Goal: Task Accomplishment & Management: Manage account settings

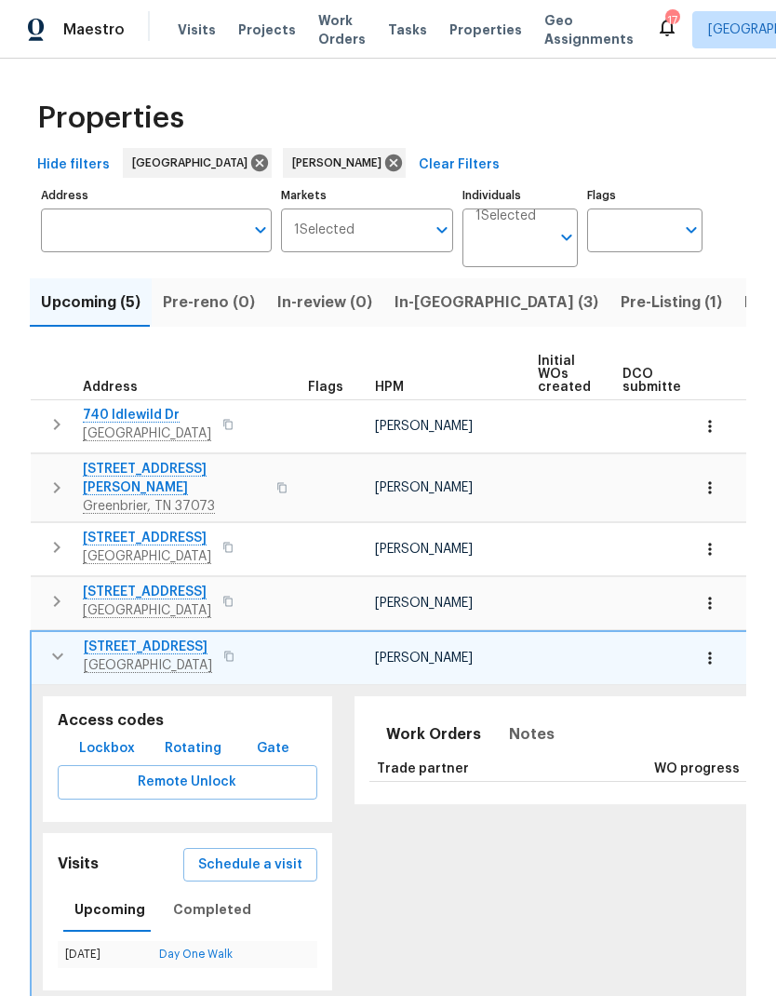
click at [734, 285] on button "Listed (13)" at bounding box center [783, 302] width 99 height 48
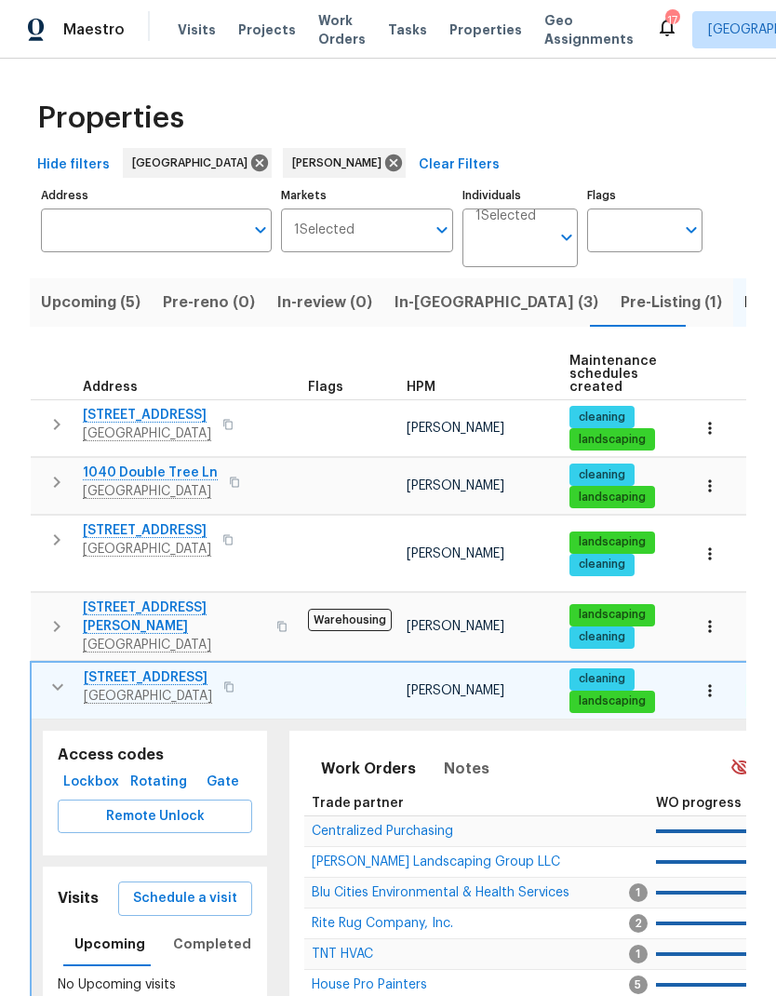
click at [67, 676] on icon "button" at bounding box center [58, 687] width 22 height 22
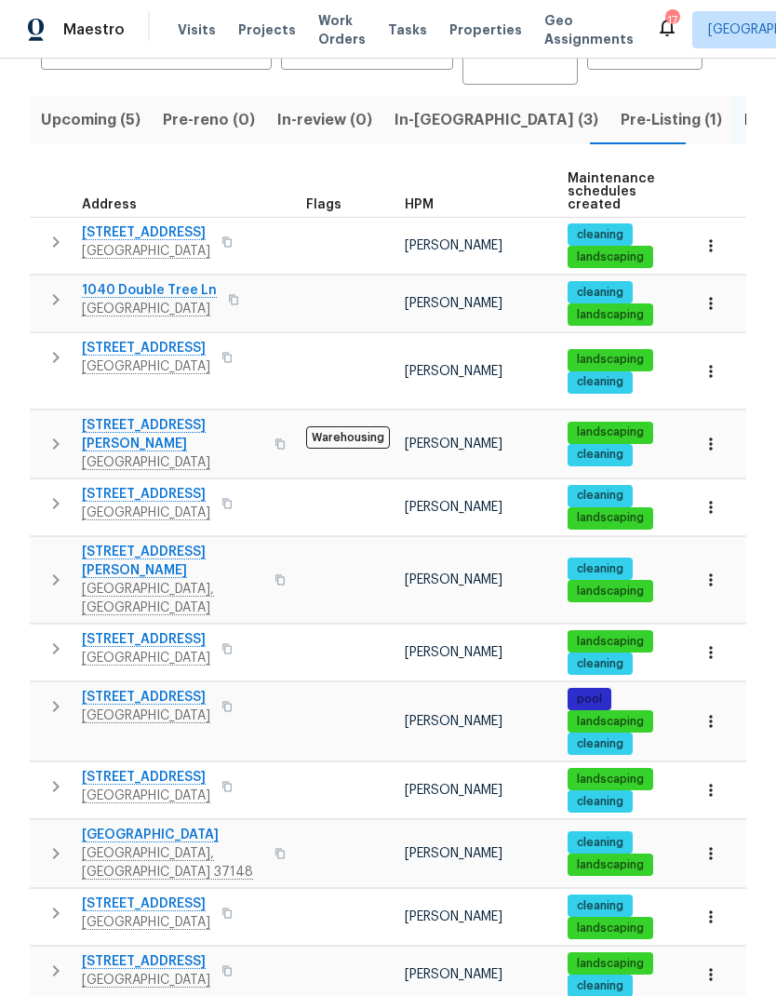
scroll to position [182, 0]
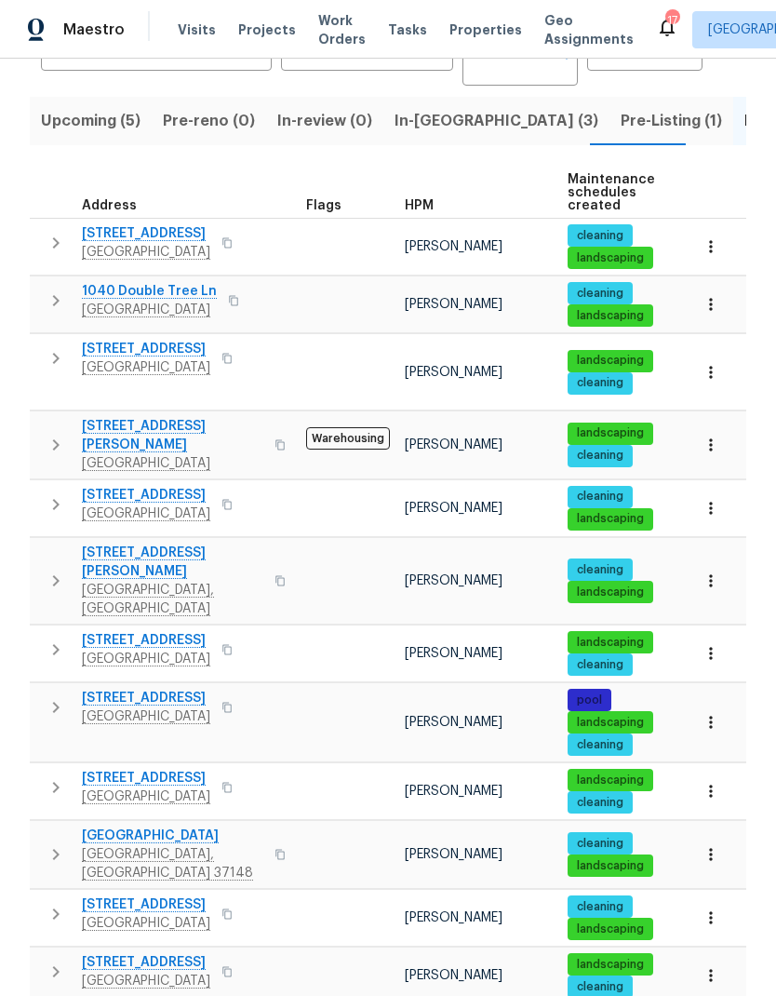
click at [66, 417] on button "button" at bounding box center [55, 445] width 37 height 56
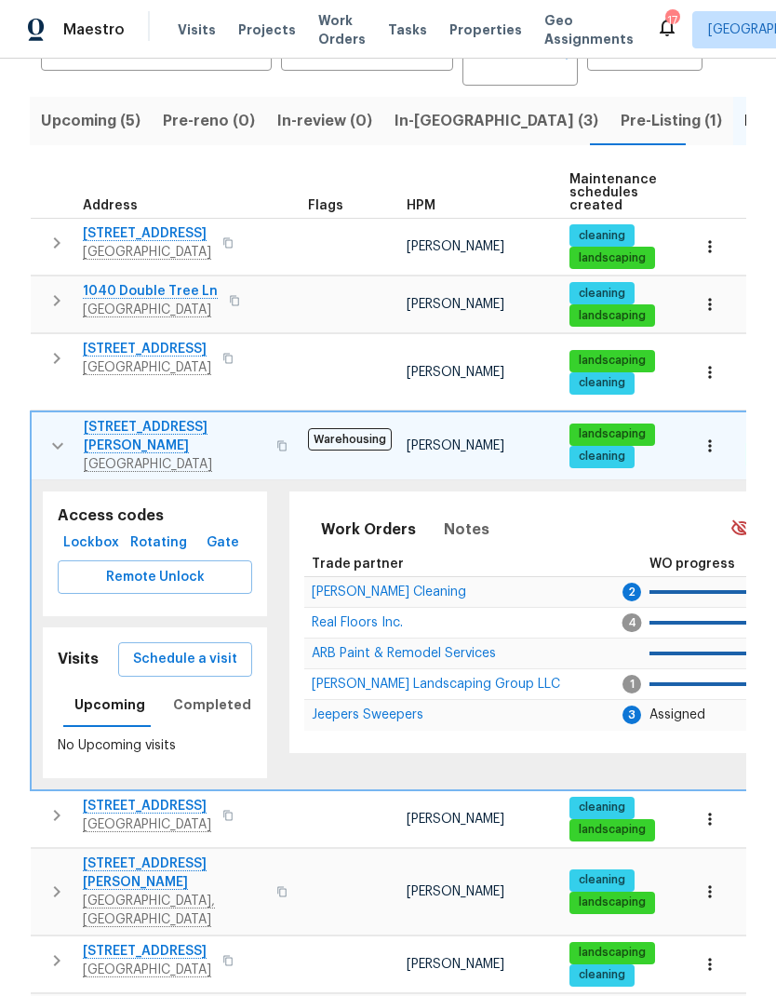
click at [359, 607] on td "Real Floors Inc." at bounding box center [464, 622] width 320 height 31
click at [340, 616] on span "Real Floors Inc." at bounding box center [357, 622] width 91 height 13
click at [47, 435] on icon "button" at bounding box center [58, 446] width 22 height 22
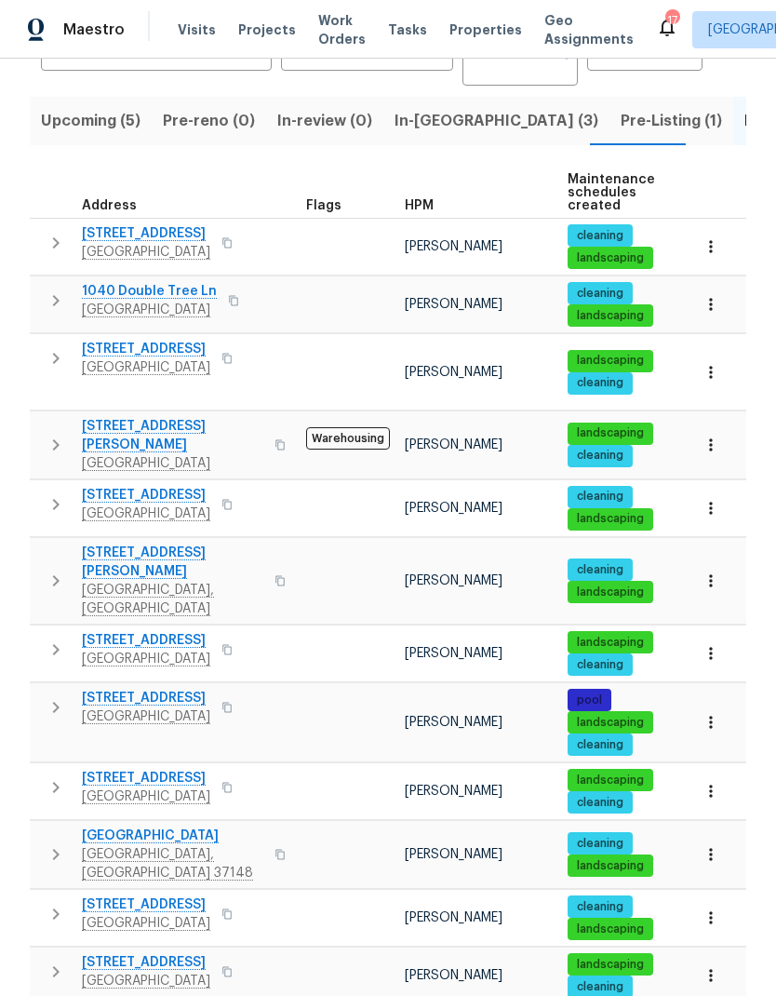
click at [51, 493] on icon "button" at bounding box center [56, 504] width 22 height 22
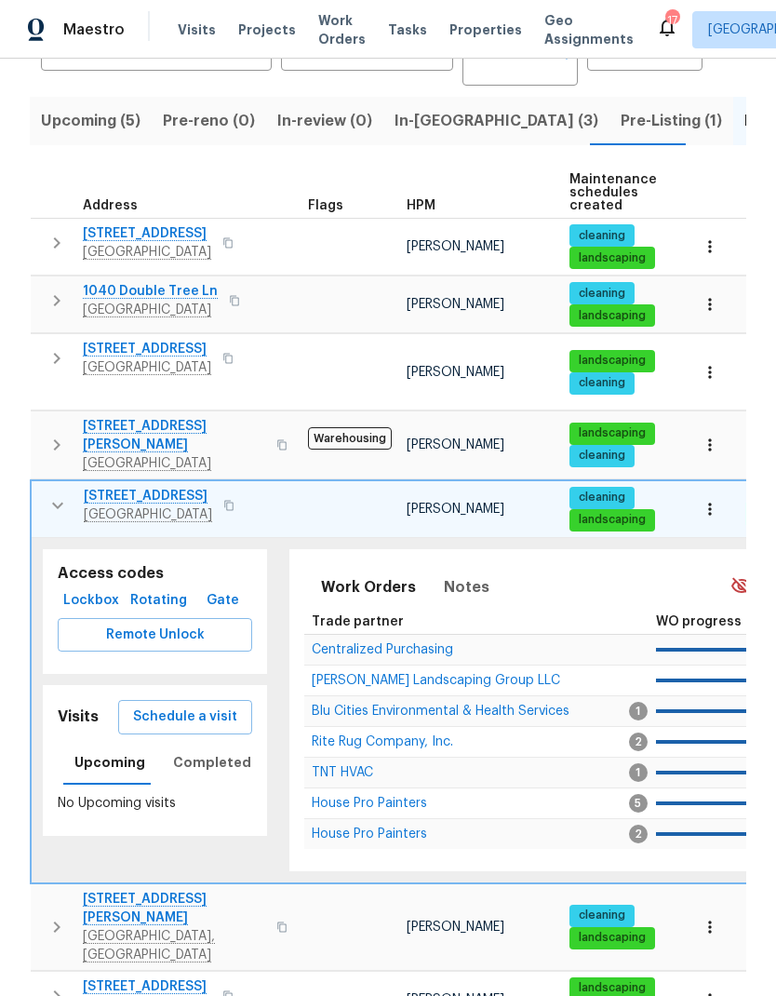
click at [43, 487] on button "button" at bounding box center [57, 505] width 37 height 37
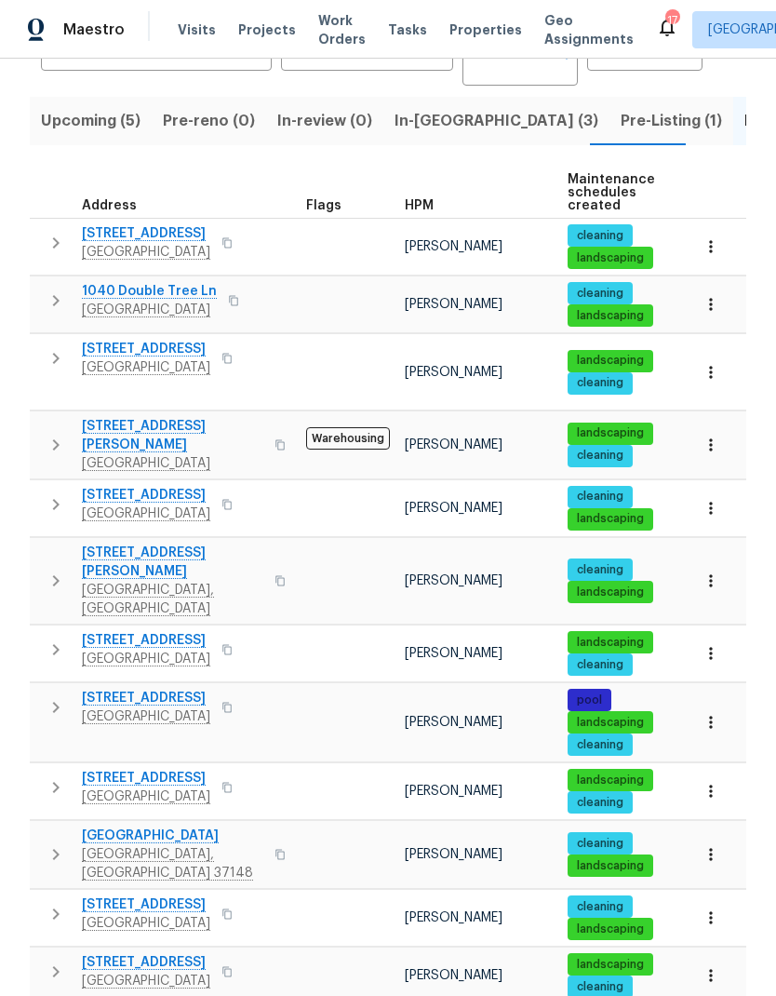
click at [60, 570] on icon "button" at bounding box center [56, 581] width 22 height 22
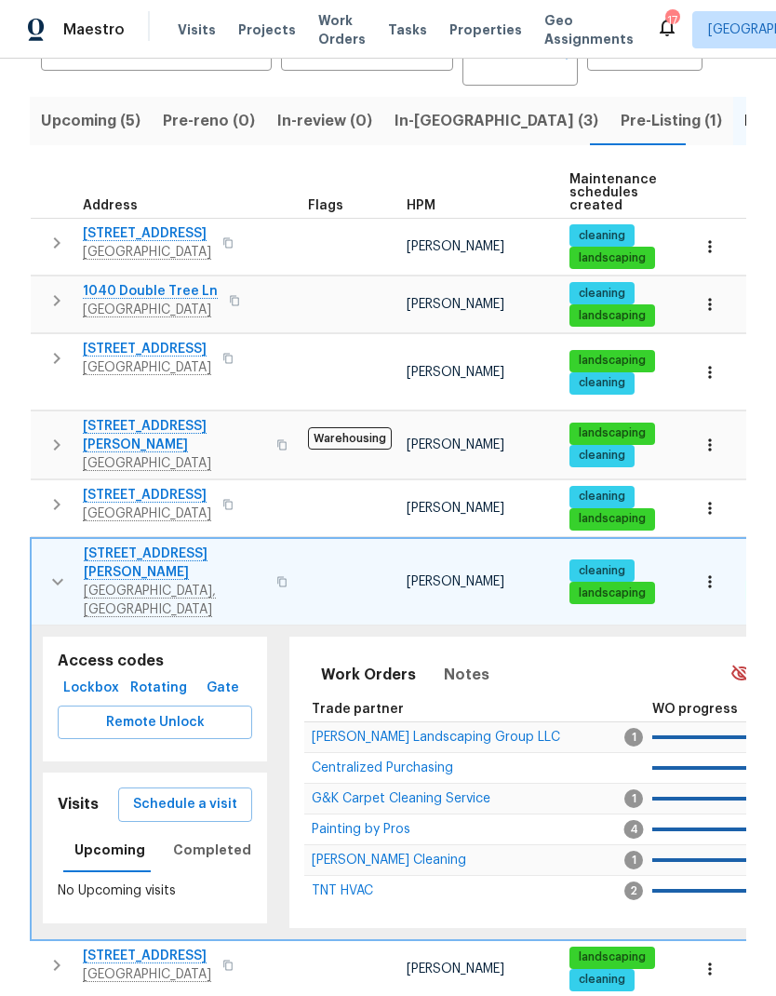
click at [49, 571] on icon "button" at bounding box center [58, 582] width 22 height 22
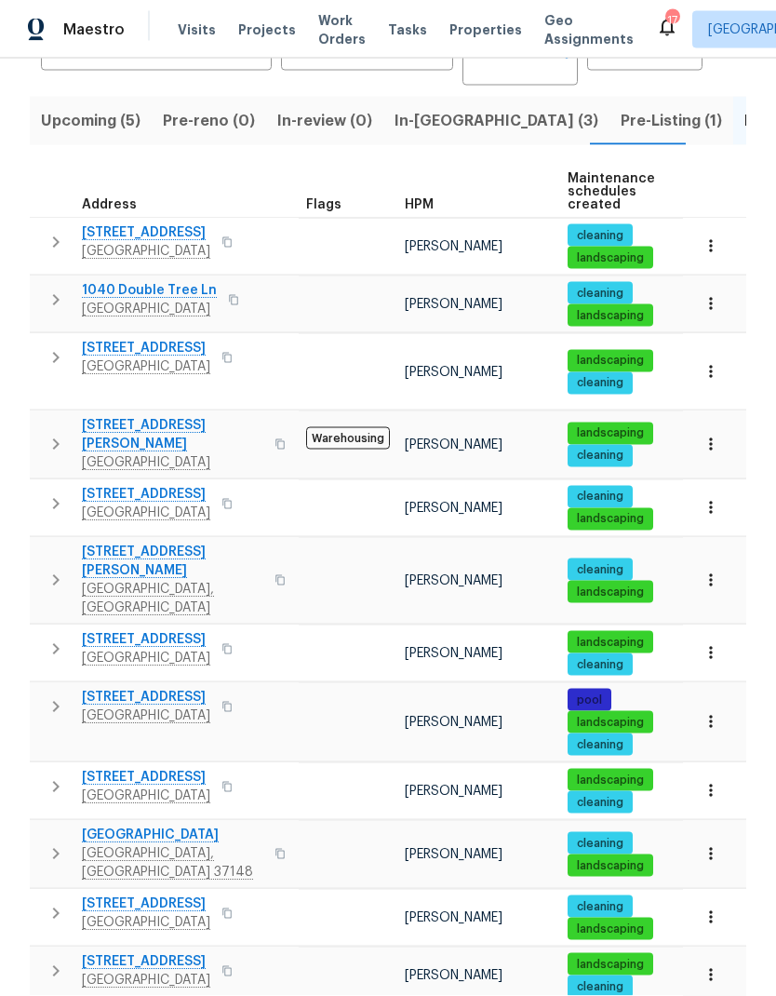
scroll to position [74, 0]
click at [52, 776] on icon "button" at bounding box center [56, 787] width 22 height 22
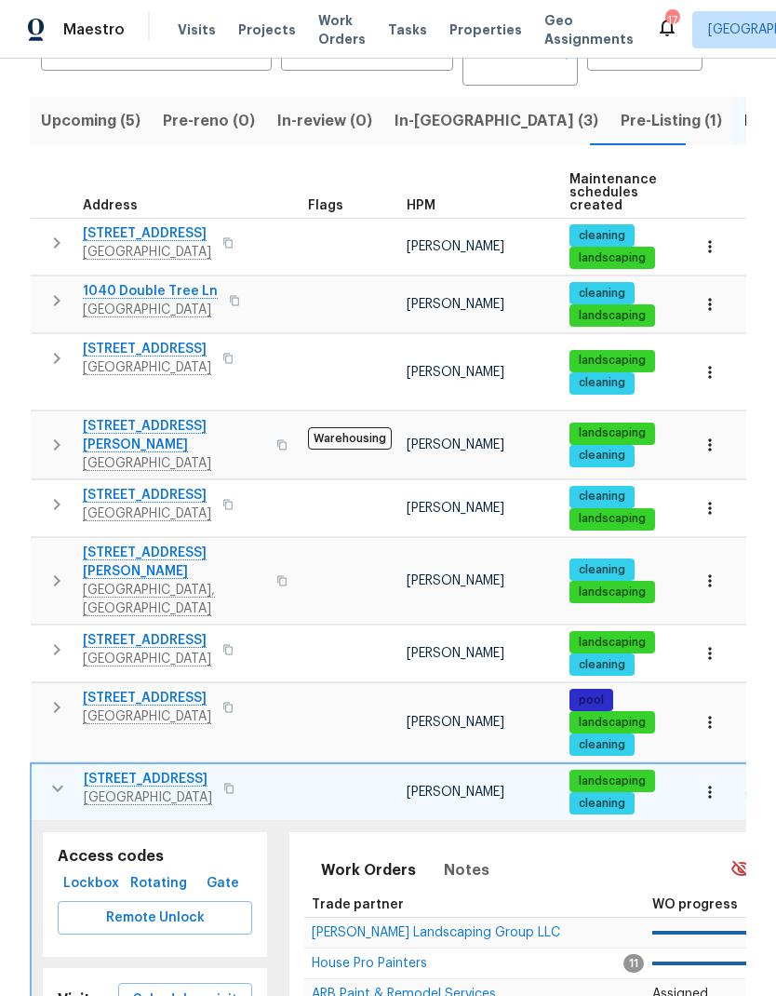
click at [50, 777] on icon "button" at bounding box center [58, 788] width 22 height 22
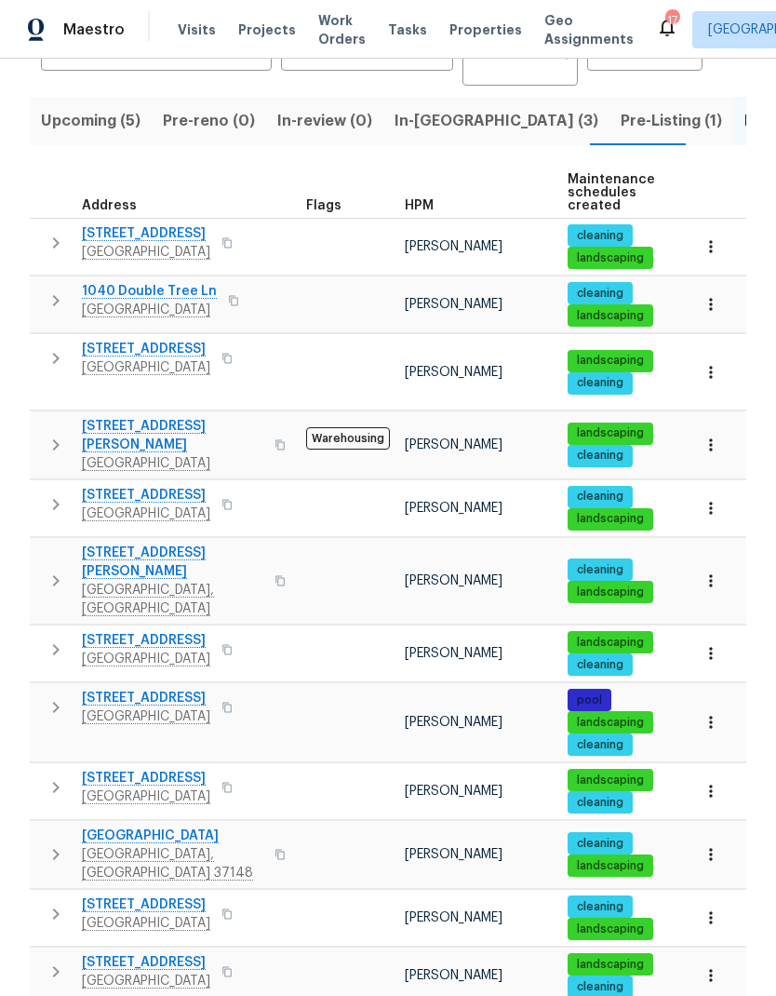
click at [66, 843] on icon "button" at bounding box center [56, 854] width 22 height 22
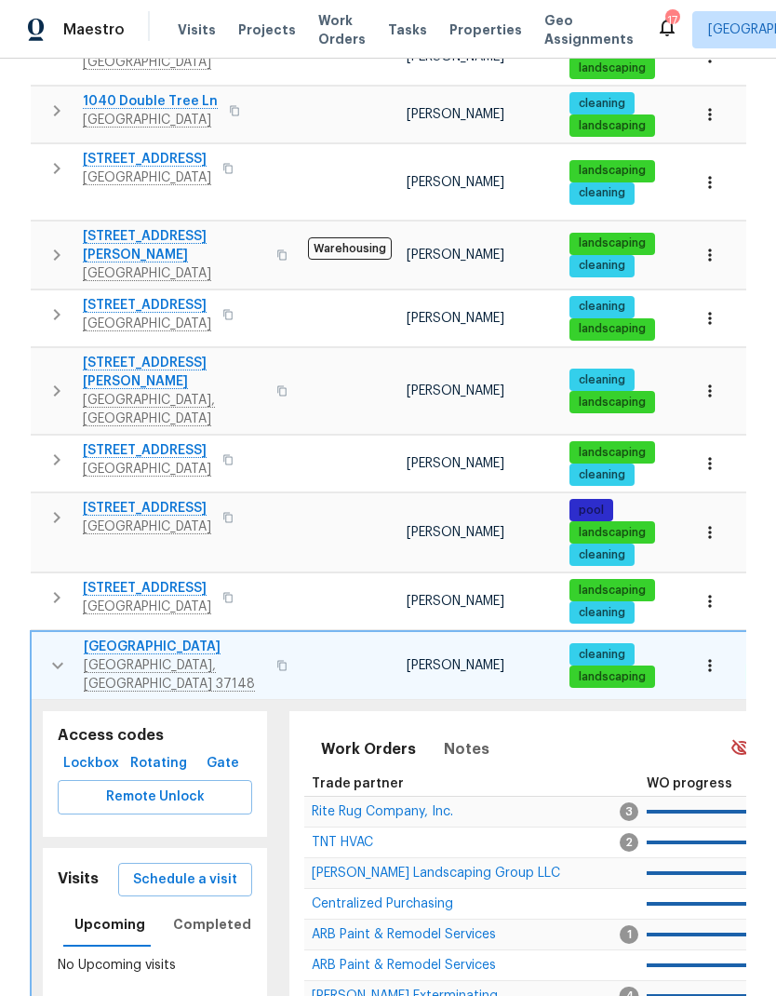
scroll to position [380, 0]
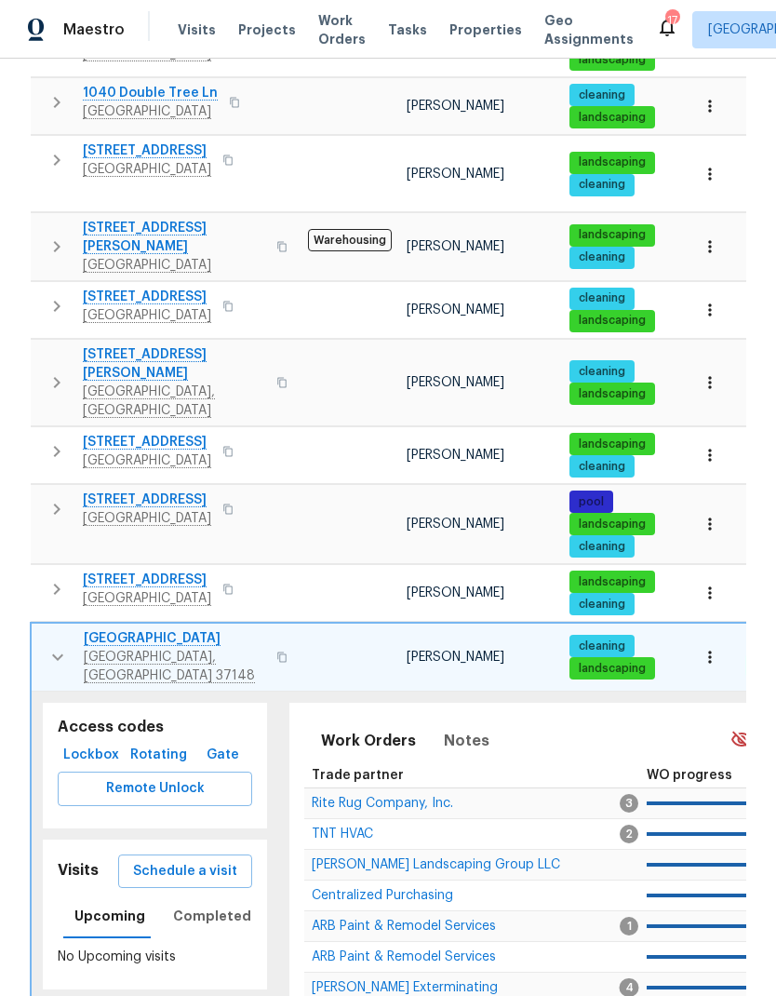
click at [349, 788] on td "Rite Rug Company, Inc." at bounding box center [462, 803] width 317 height 31
click at [355, 797] on span "Rite Rug Company, Inc." at bounding box center [382, 803] width 141 height 13
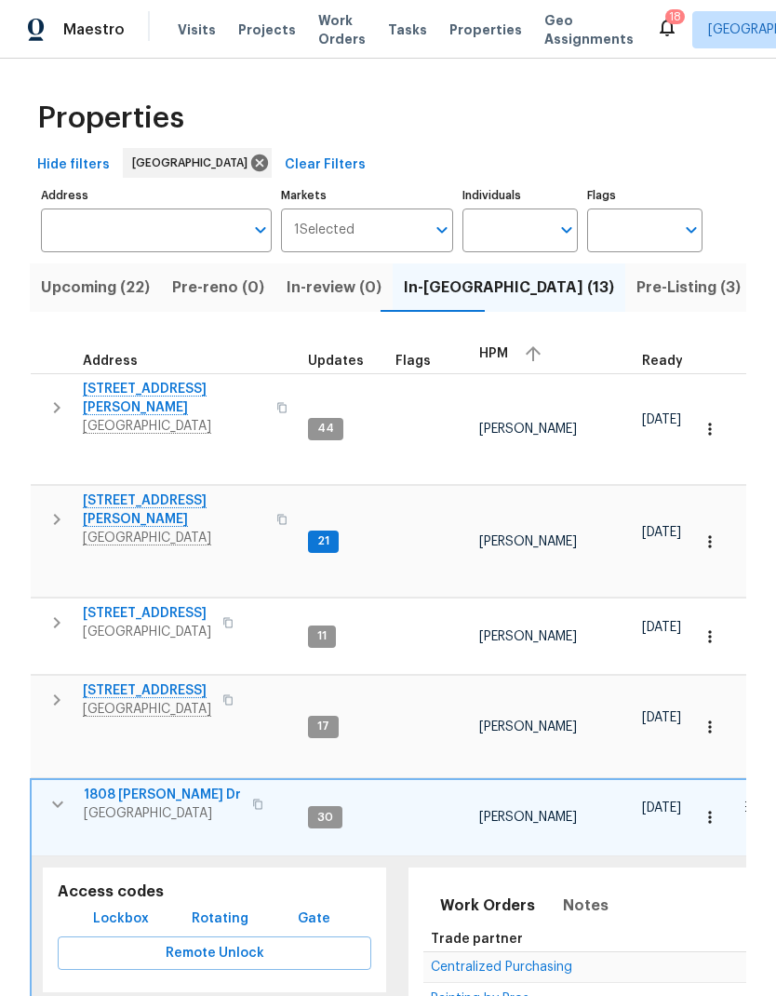
scroll to position [5, 0]
click at [48, 508] on icon "button" at bounding box center [57, 519] width 22 height 22
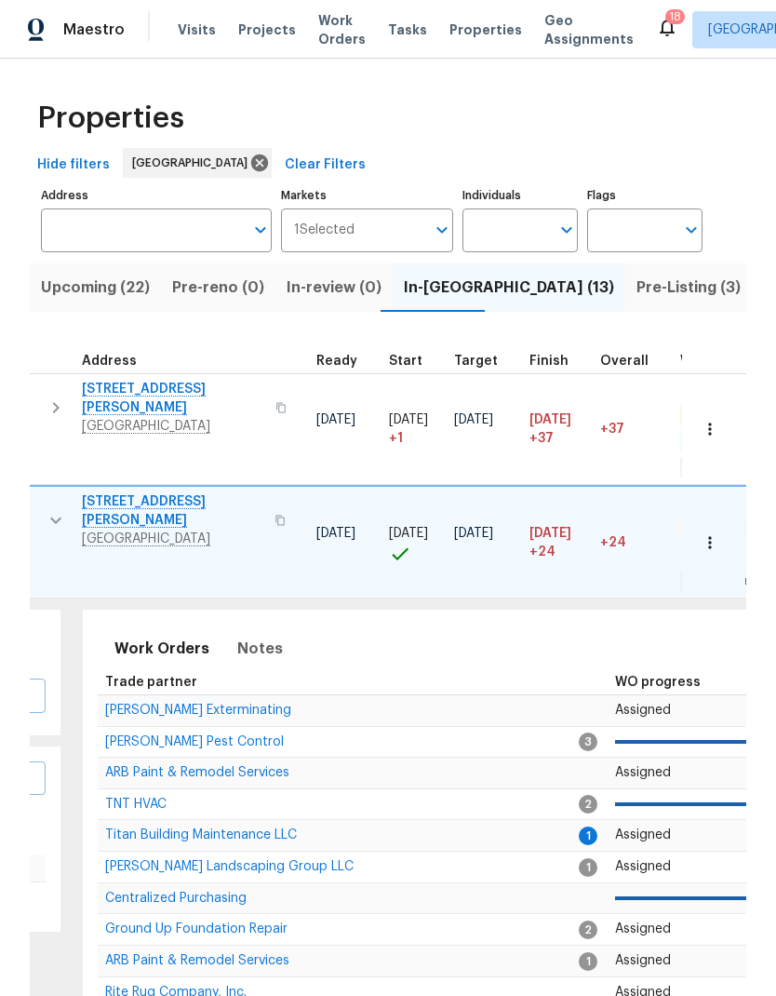
scroll to position [15, 326]
click at [192, 828] on span "Titan Building Maintenance LLC" at bounding box center [201, 834] width 192 height 13
click at [144, 986] on span "Rite Rug Company, Inc." at bounding box center [175, 992] width 141 height 13
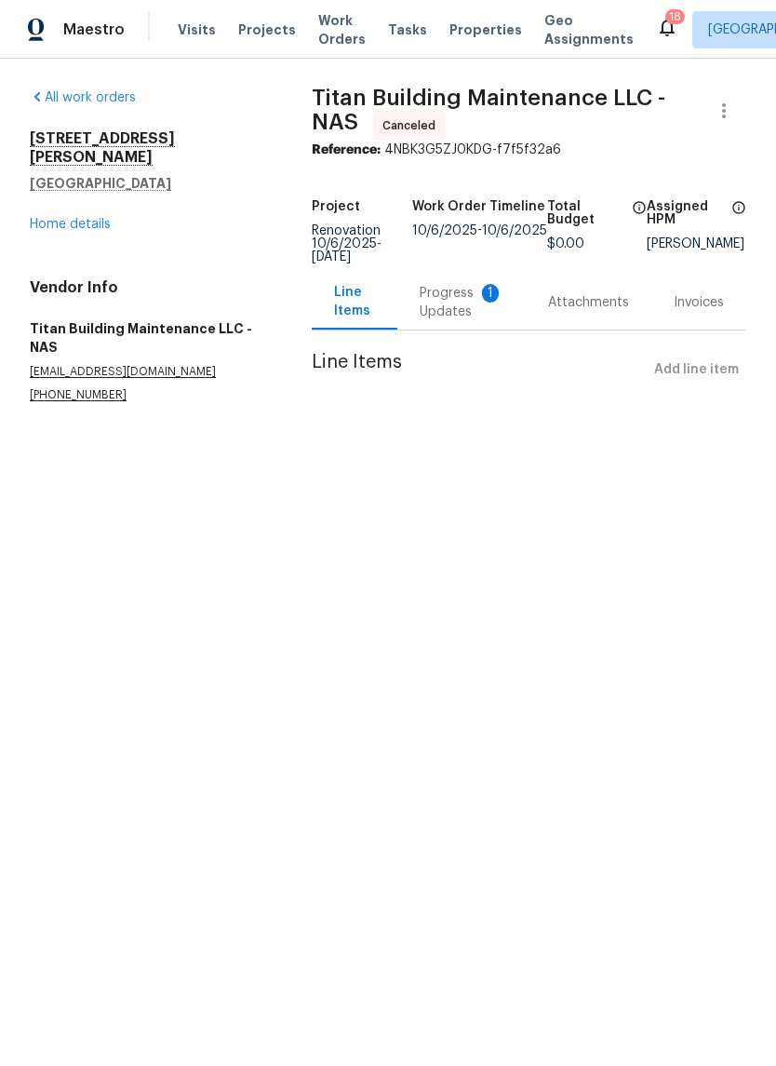
click at [408, 317] on div "Progress Updates 1" at bounding box center [461, 302] width 128 height 55
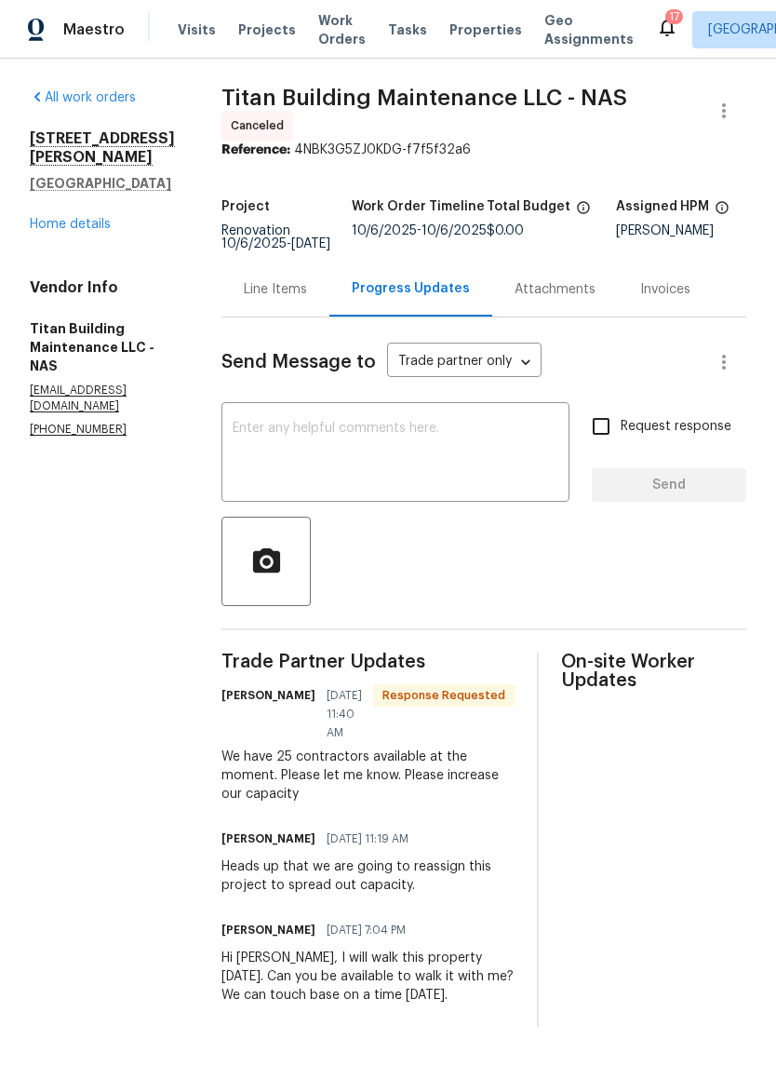
click at [56, 195] on div "2390 Senseney Dr Clarksville, TN 37042 Home details" at bounding box center [103, 181] width 147 height 104
click at [54, 218] on link "Home details" at bounding box center [70, 224] width 81 height 13
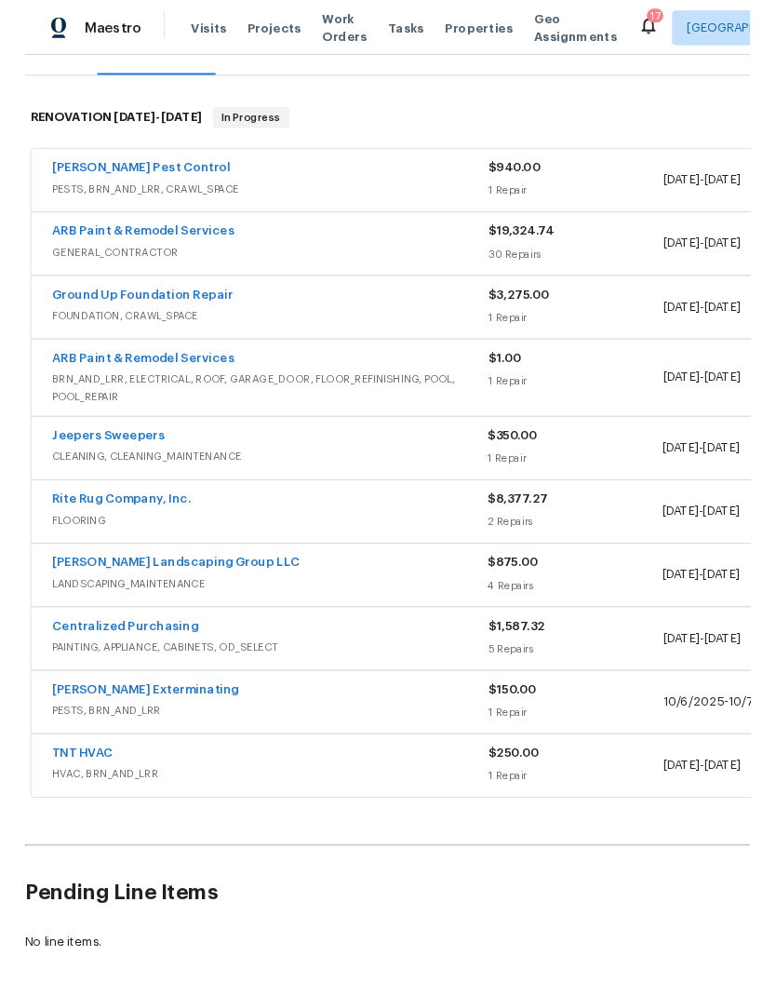
scroll to position [257, 0]
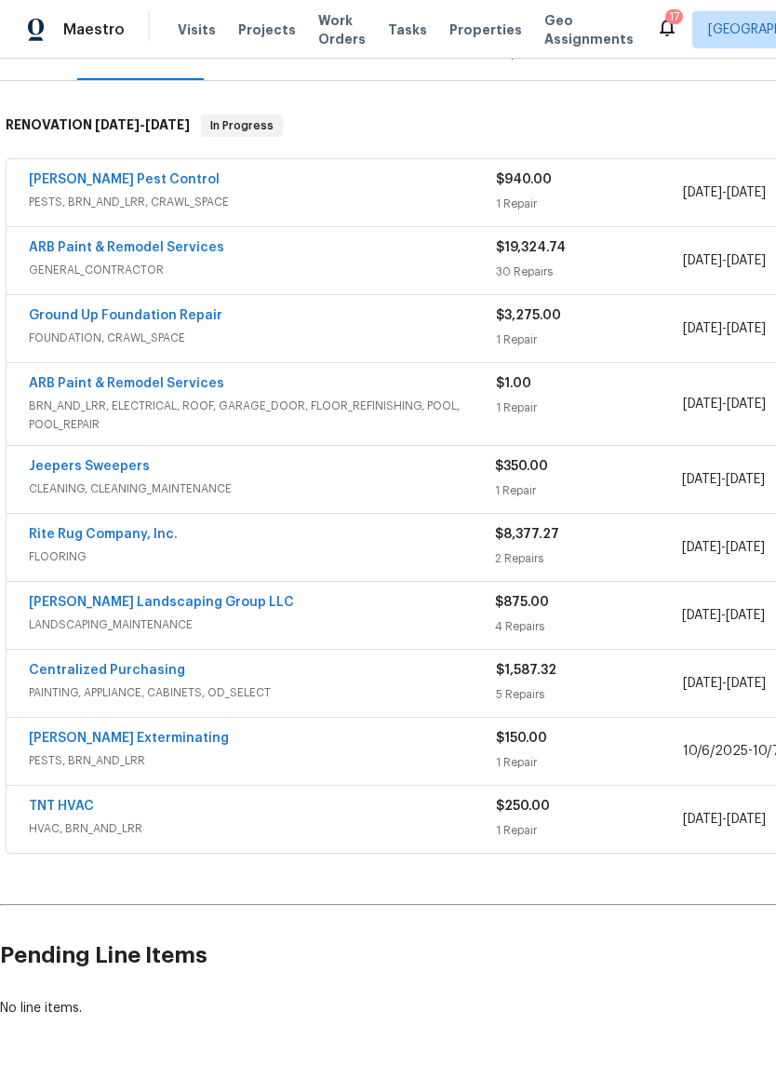
click at [113, 382] on link "ARB Paint & Remodel Services" at bounding box center [126, 383] width 195 height 13
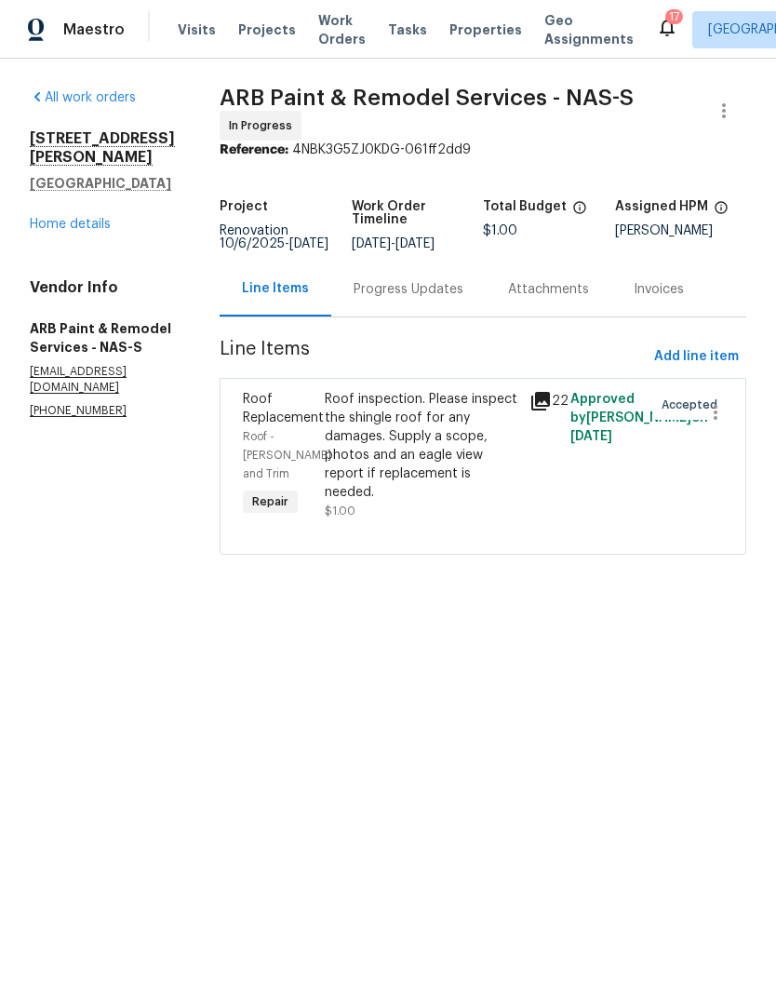
click at [376, 411] on div "Roof inspection. Please inspect the shingle roof for any damages. Supply a scop…" at bounding box center [422, 446] width 194 height 112
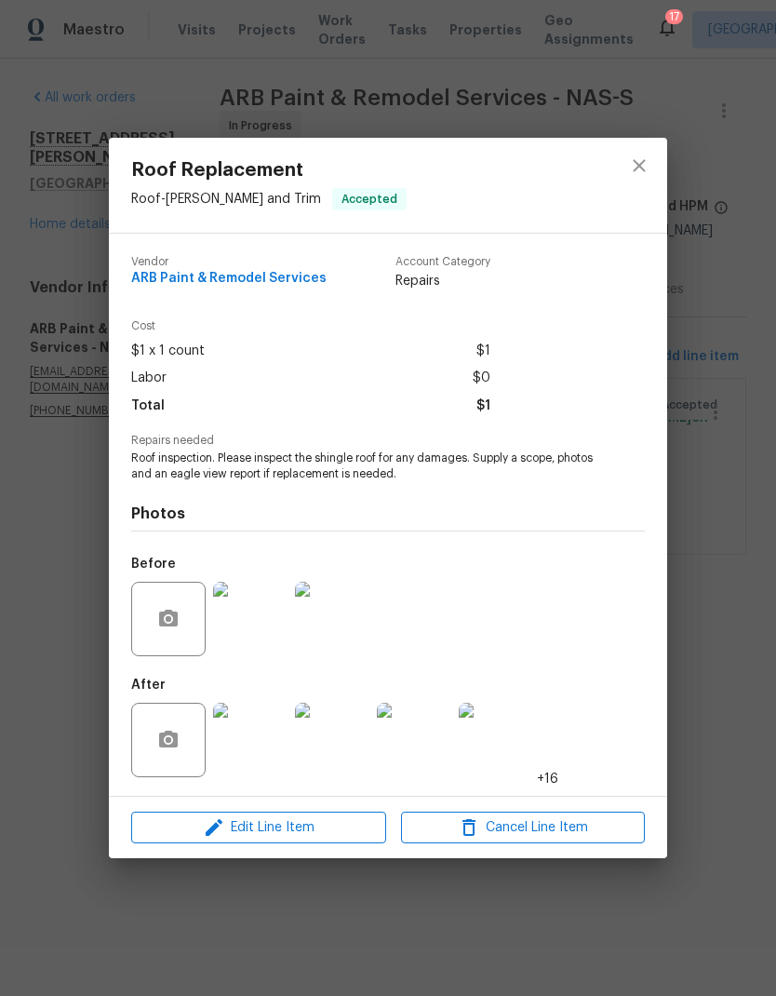
click at [237, 744] on img at bounding box center [250, 740] width 74 height 74
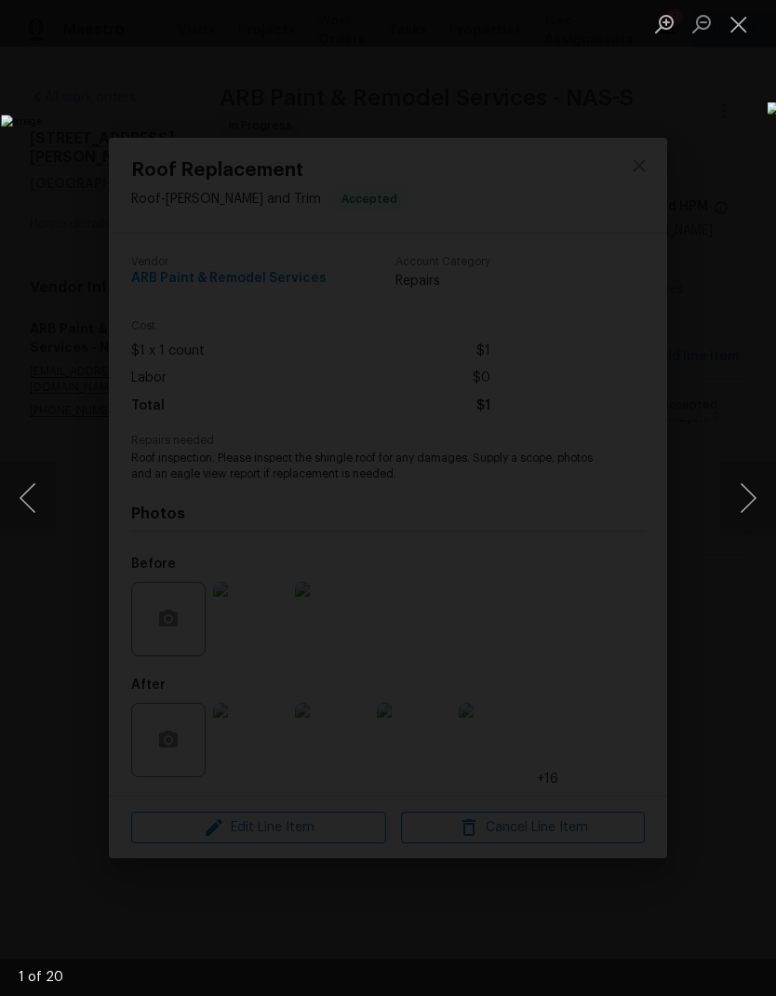
click at [745, 504] on button "Next image" at bounding box center [749, 498] width 56 height 74
click at [743, 510] on button "Next image" at bounding box center [749, 498] width 56 height 74
click at [734, 533] on button "Next image" at bounding box center [749, 498] width 56 height 74
click at [744, 519] on button "Next image" at bounding box center [749, 498] width 56 height 74
click at [735, 31] on button "Close lightbox" at bounding box center [739, 23] width 37 height 33
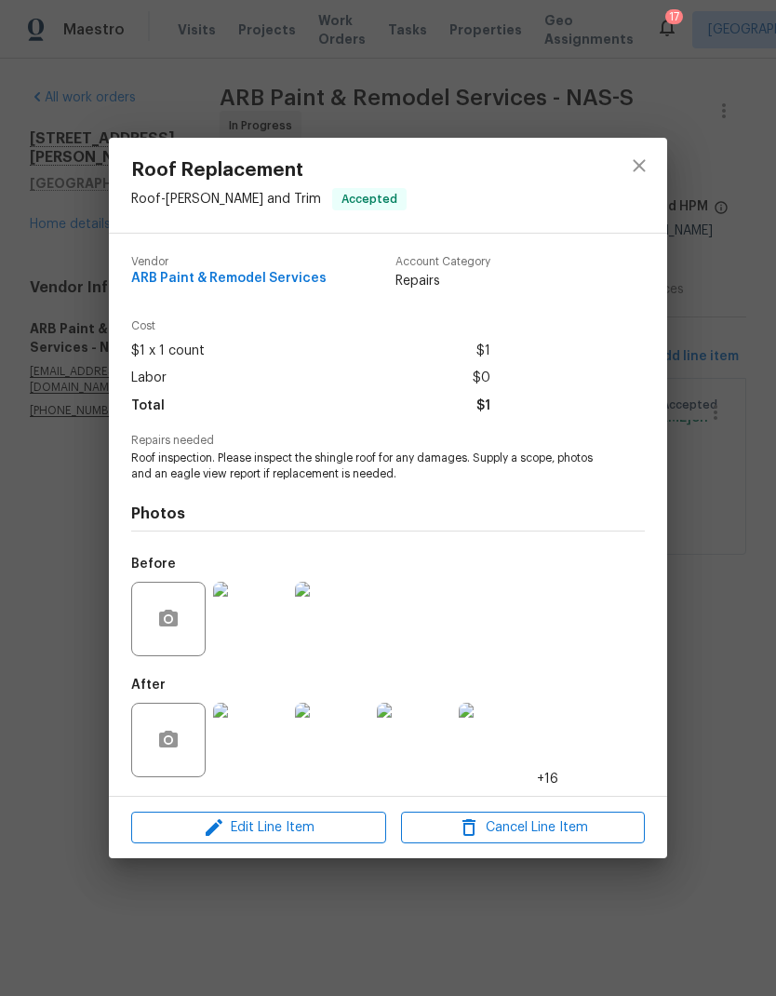
click at [612, 152] on div at bounding box center [640, 185] width 56 height 95
click at [647, 168] on icon "close" at bounding box center [639, 166] width 22 height 22
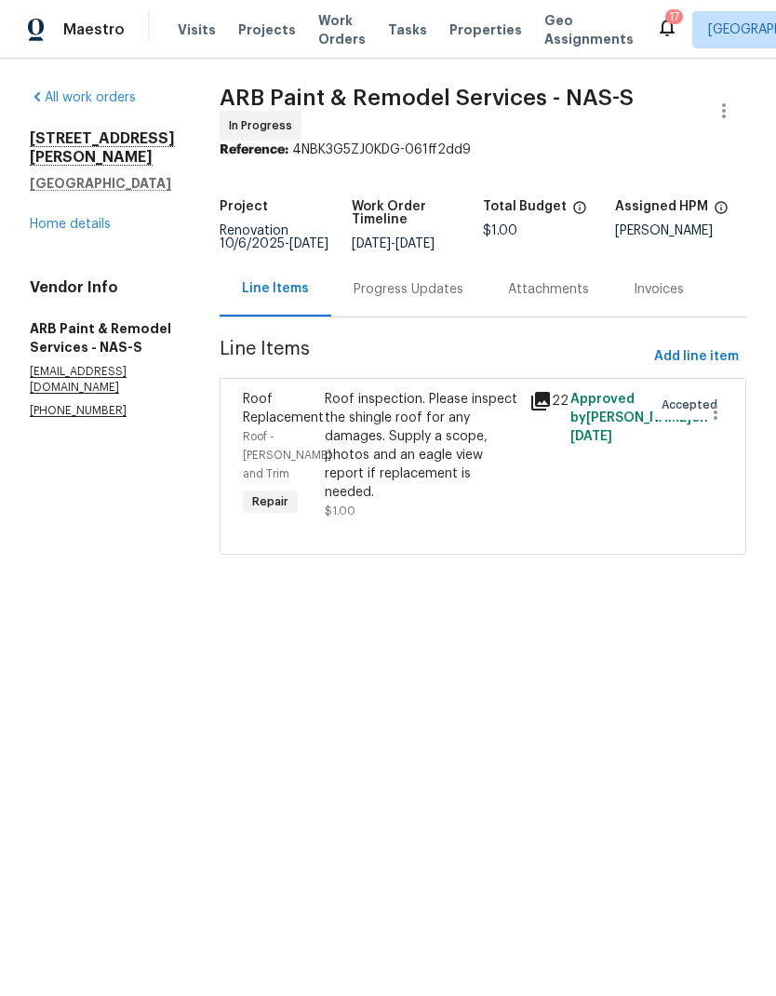
click at [383, 280] on div "Progress Updates" at bounding box center [409, 289] width 110 height 19
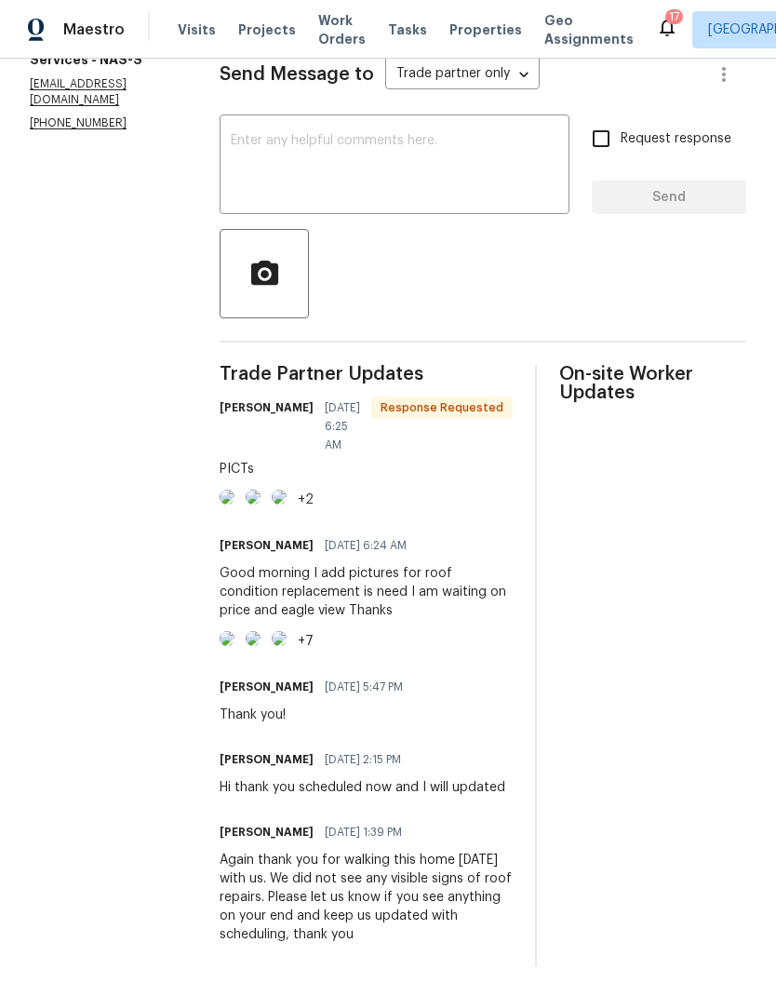
scroll to position [367, 0]
click at [235, 490] on img at bounding box center [227, 497] width 15 height 15
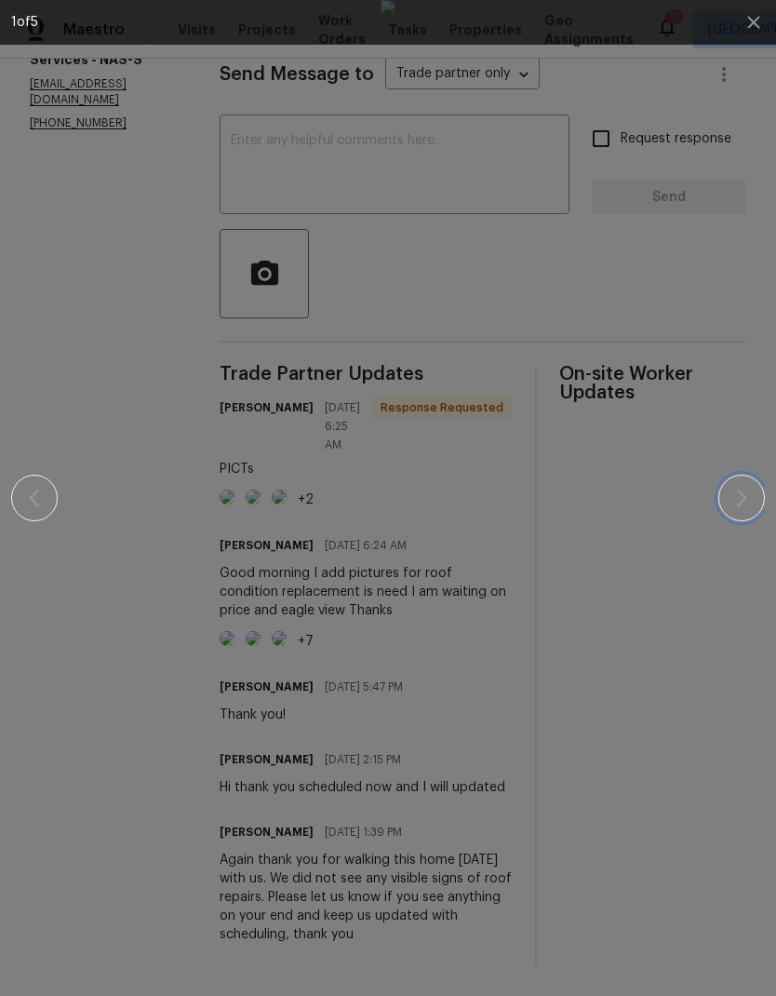
click at [738, 497] on icon "button" at bounding box center [742, 498] width 22 height 22
click at [735, 502] on icon "button" at bounding box center [742, 498] width 22 height 22
click at [729, 515] on button "button" at bounding box center [742, 498] width 47 height 47
click at [739, 517] on button "button" at bounding box center [742, 498] width 47 height 47
click at [727, 516] on button "button" at bounding box center [742, 498] width 47 height 47
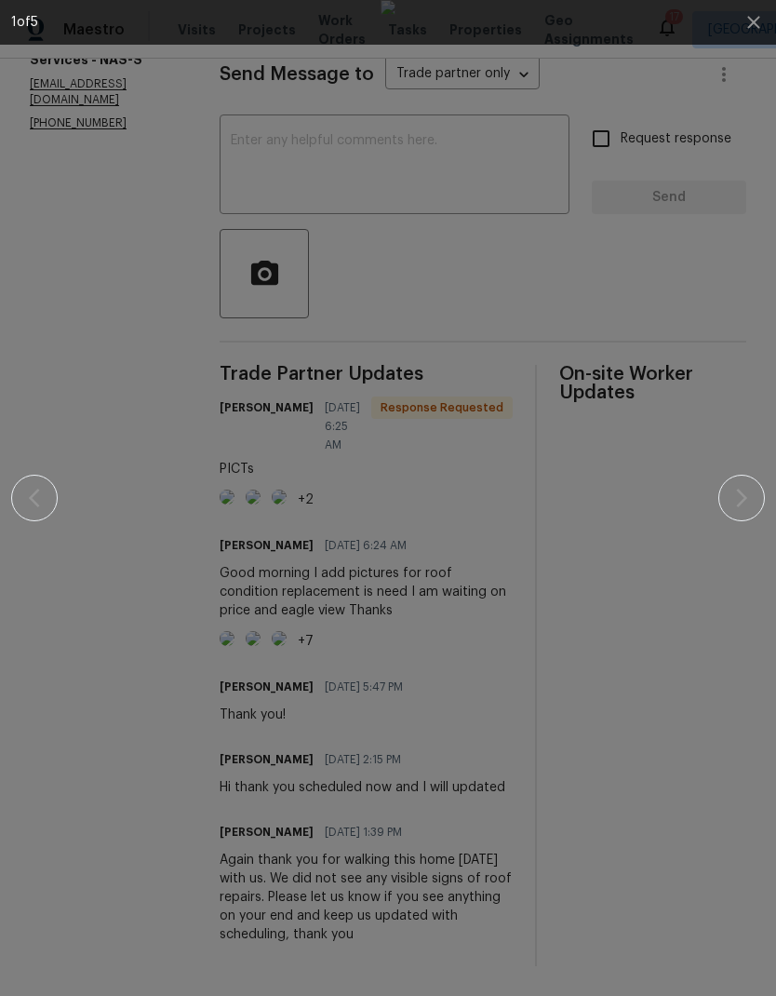
click at [731, 528] on div at bounding box center [388, 498] width 754 height 996
click at [731, 505] on icon "button" at bounding box center [742, 498] width 22 height 22
click at [735, 25] on button "button" at bounding box center [754, 22] width 45 height 45
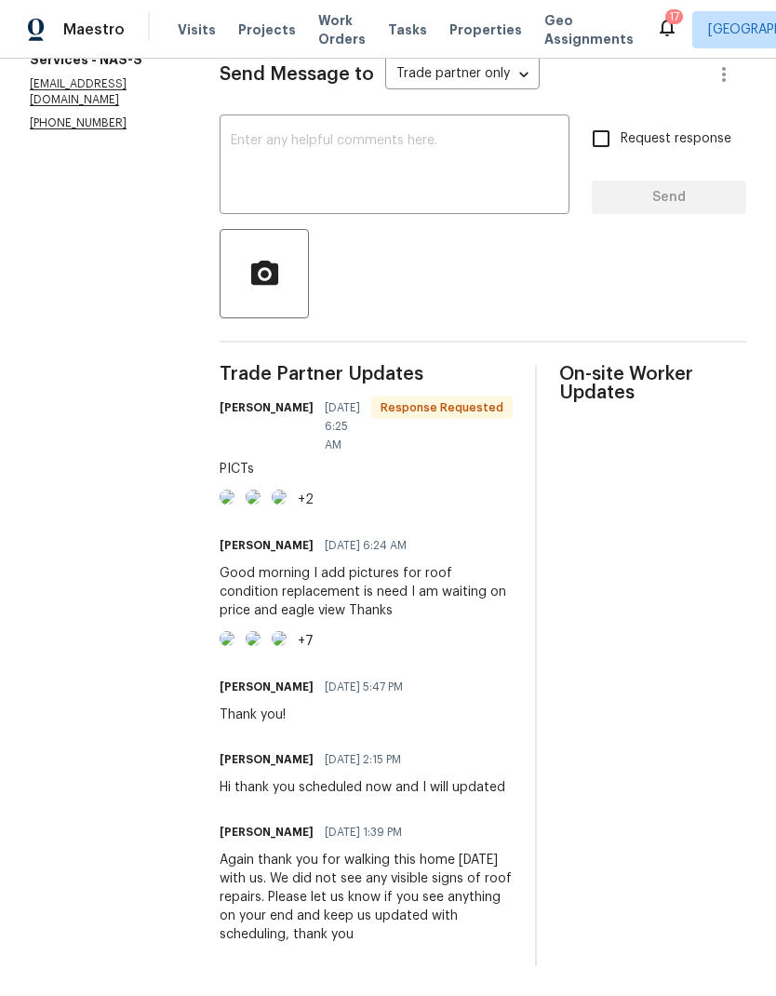
click at [223, 646] on img at bounding box center [227, 638] width 15 height 15
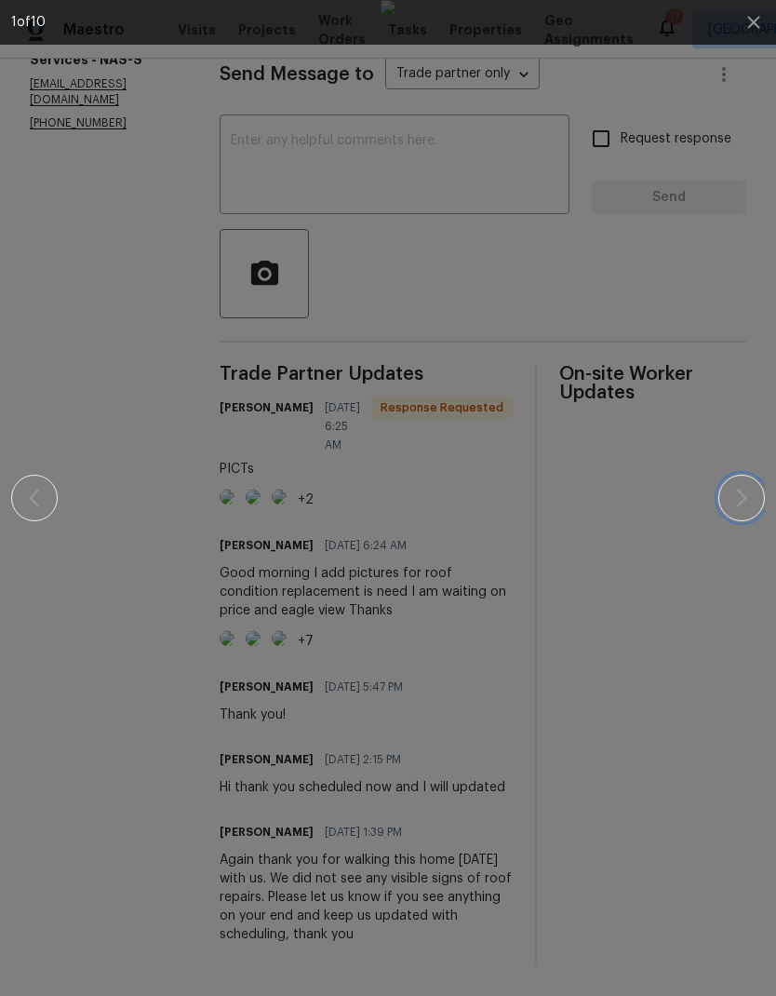
click at [736, 508] on icon "button" at bounding box center [742, 498] width 22 height 22
click at [721, 513] on div at bounding box center [388, 498] width 754 height 996
click at [727, 505] on button "button" at bounding box center [742, 498] width 47 height 47
click at [742, 509] on button "button" at bounding box center [742, 498] width 47 height 47
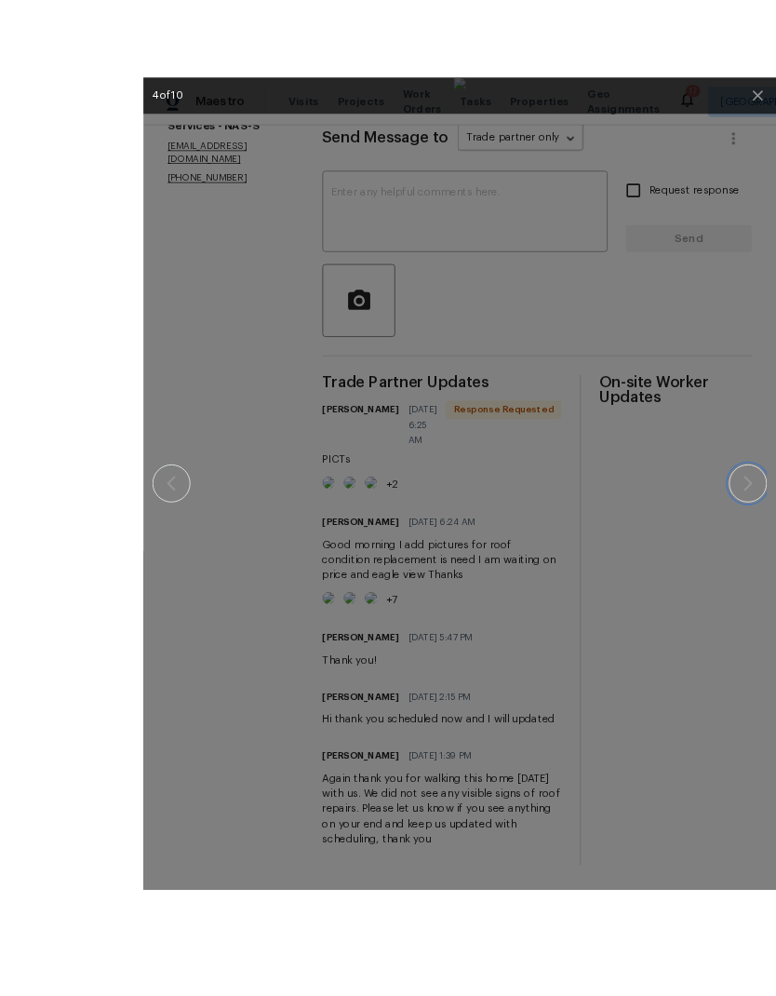
scroll to position [58, 0]
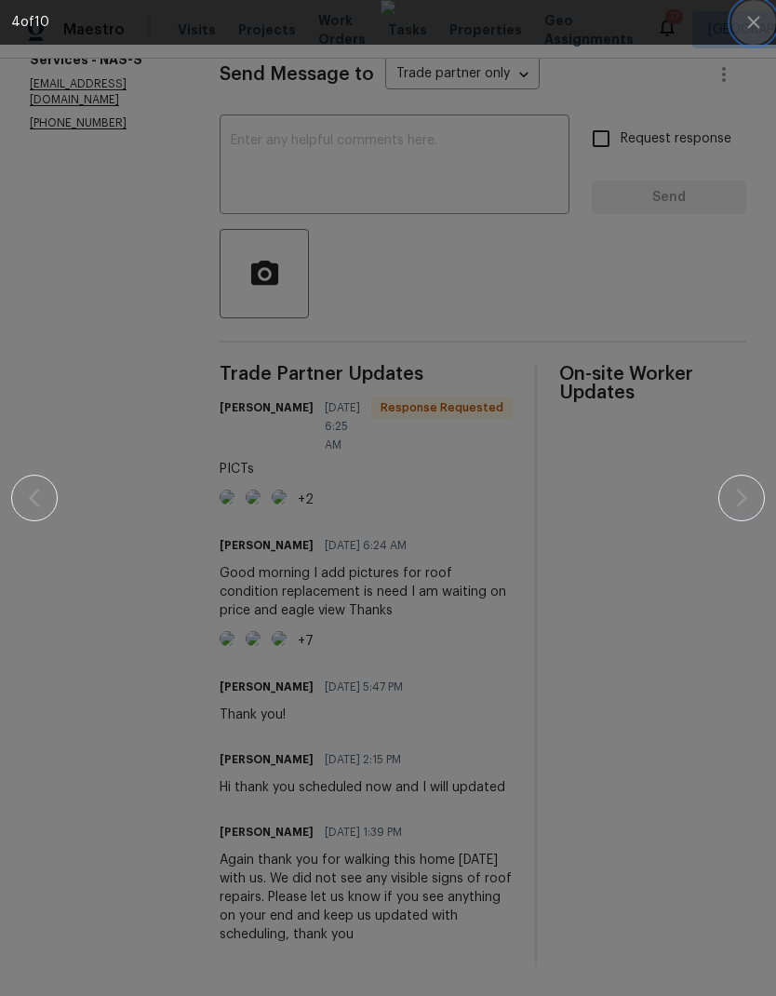
click at [753, 24] on icon "button" at bounding box center [754, 22] width 12 height 12
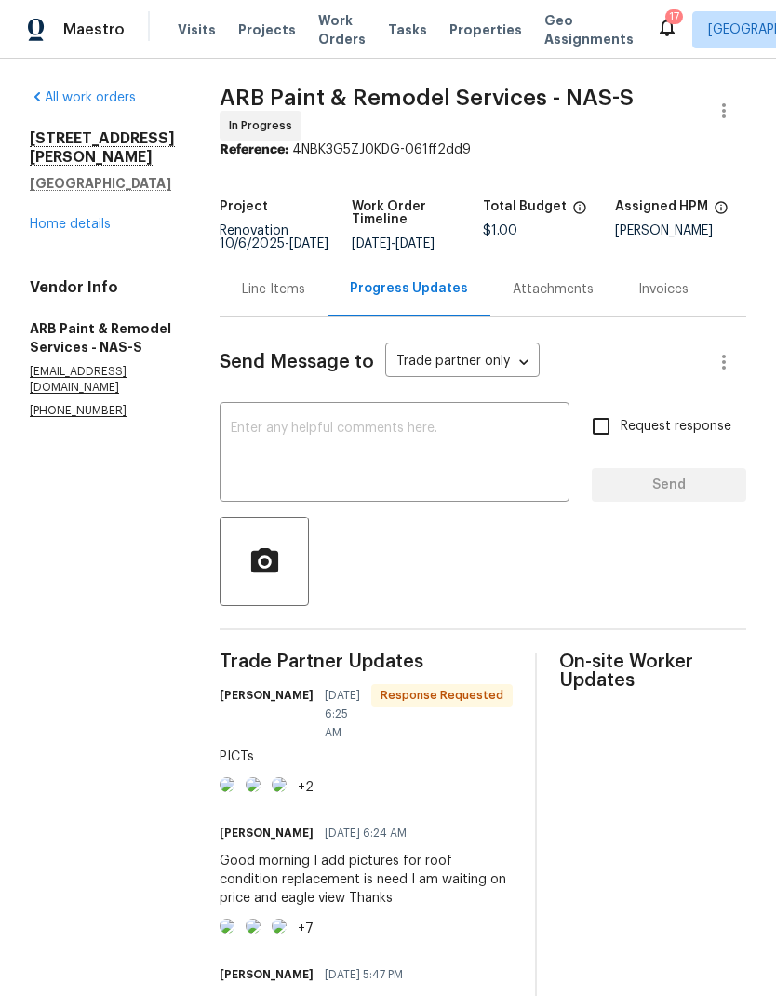
scroll to position [0, 0]
click at [66, 218] on link "Home details" at bounding box center [70, 224] width 81 height 13
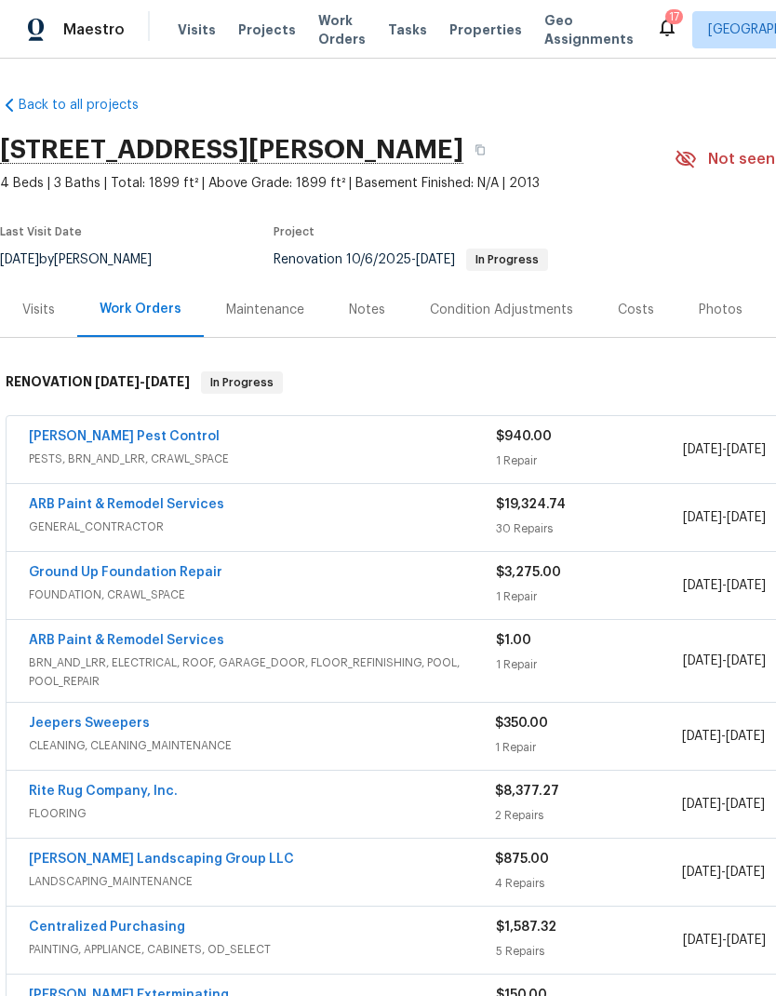
click at [625, 301] on div "Costs" at bounding box center [636, 310] width 36 height 19
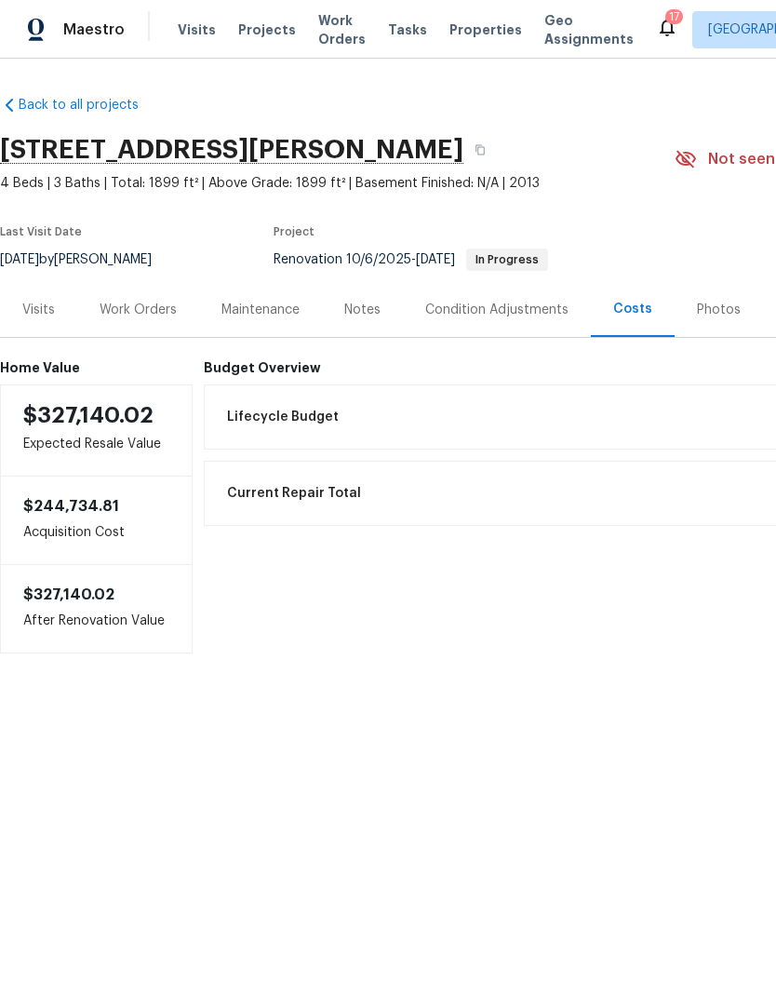
click at [352, 290] on div "Notes" at bounding box center [362, 309] width 81 height 55
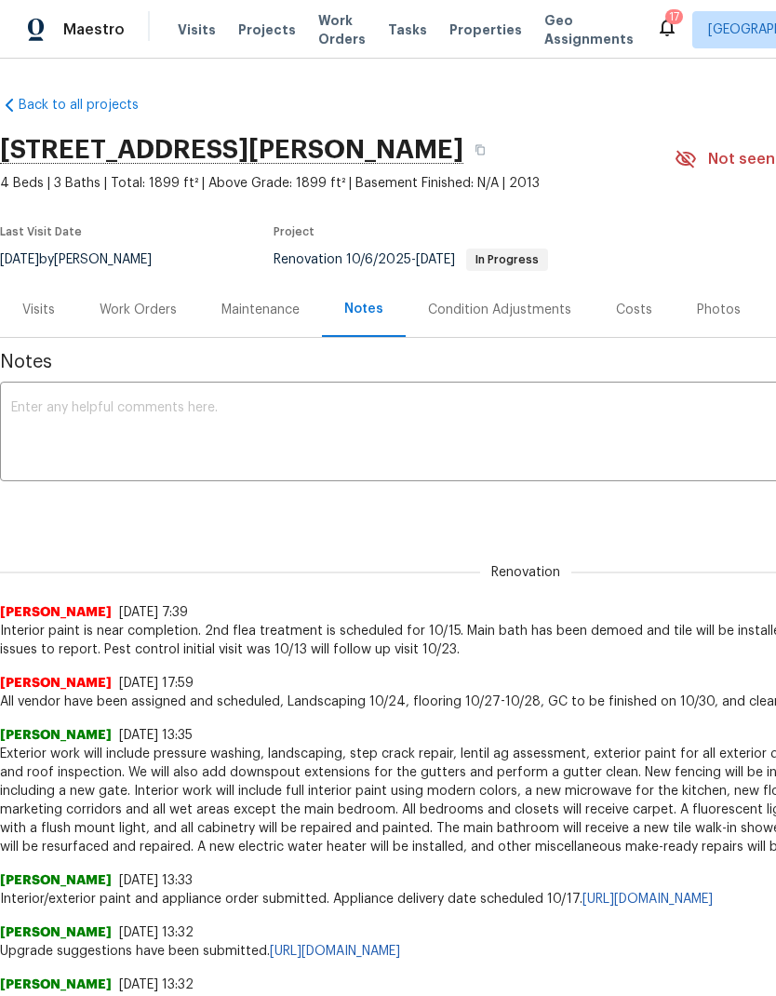
click at [339, 44] on span "Work Orders" at bounding box center [341, 29] width 47 height 37
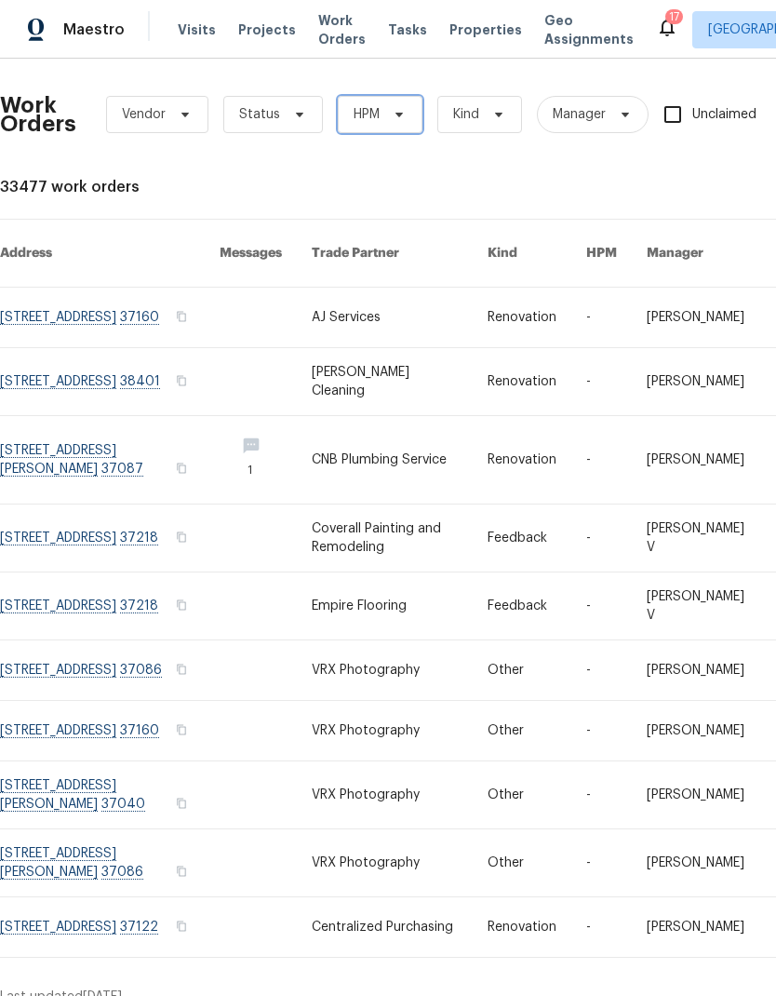
click at [387, 123] on span "HPM" at bounding box center [380, 114] width 85 height 37
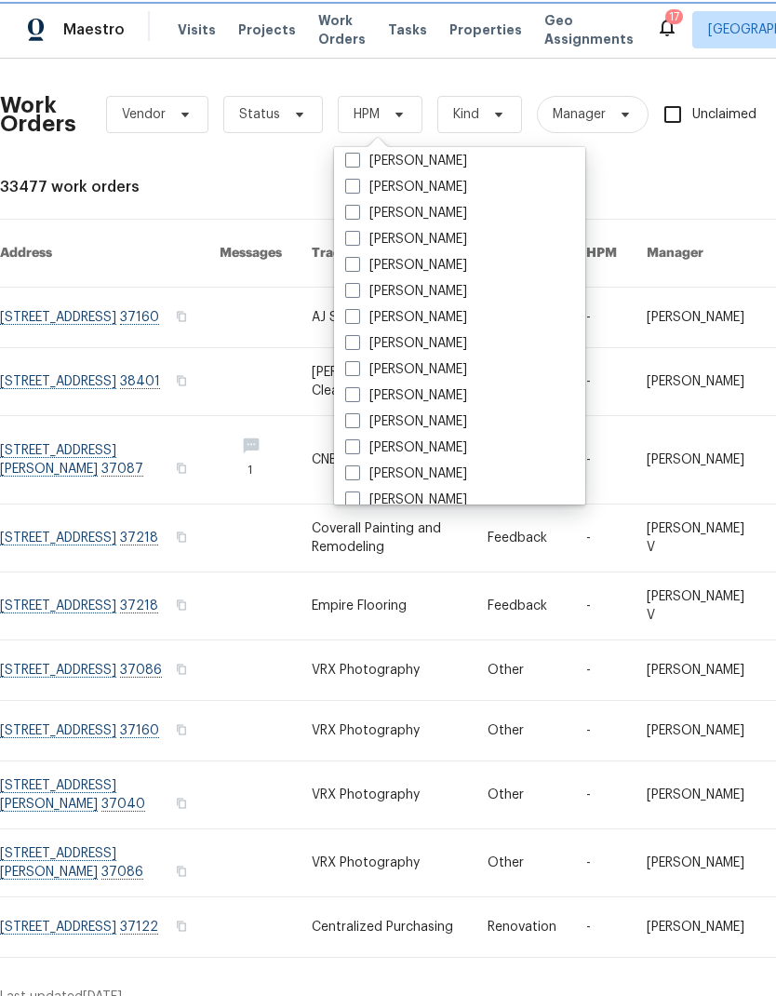
scroll to position [189, 0]
click at [345, 349] on span at bounding box center [352, 342] width 15 height 15
click at [345, 346] on input "[PERSON_NAME]" at bounding box center [351, 340] width 12 height 12
checkbox input "true"
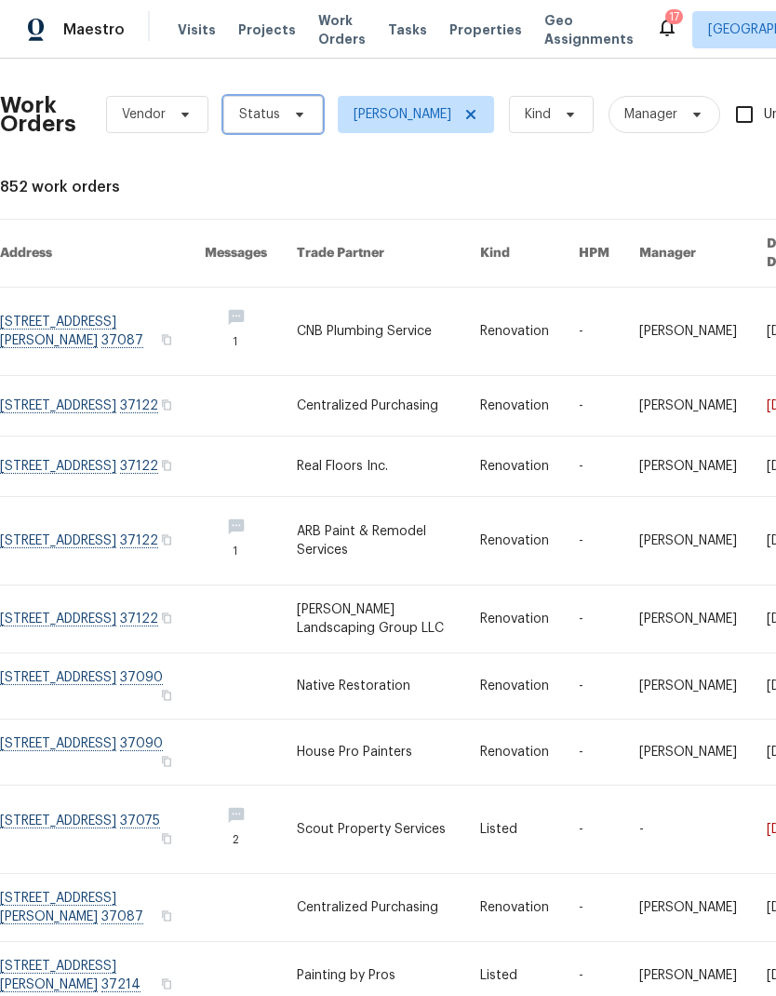
click at [251, 120] on span "Status" at bounding box center [259, 114] width 41 height 19
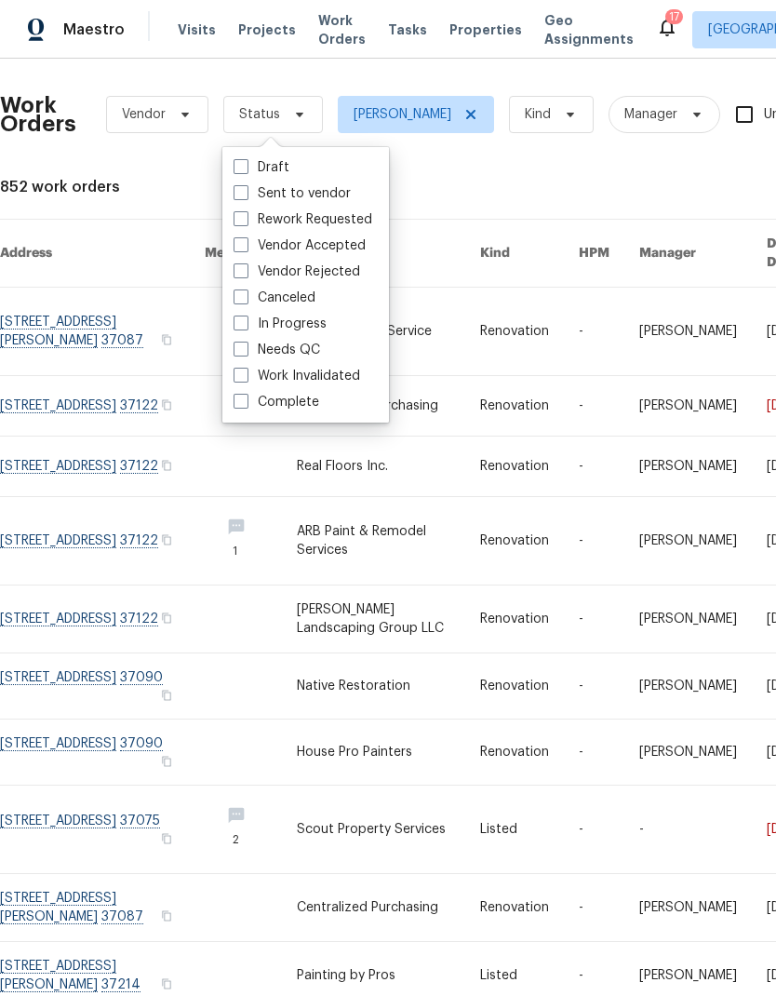
click at [248, 355] on span at bounding box center [241, 349] width 15 height 15
click at [246, 353] on input "Needs QC" at bounding box center [240, 347] width 12 height 12
checkbox input "true"
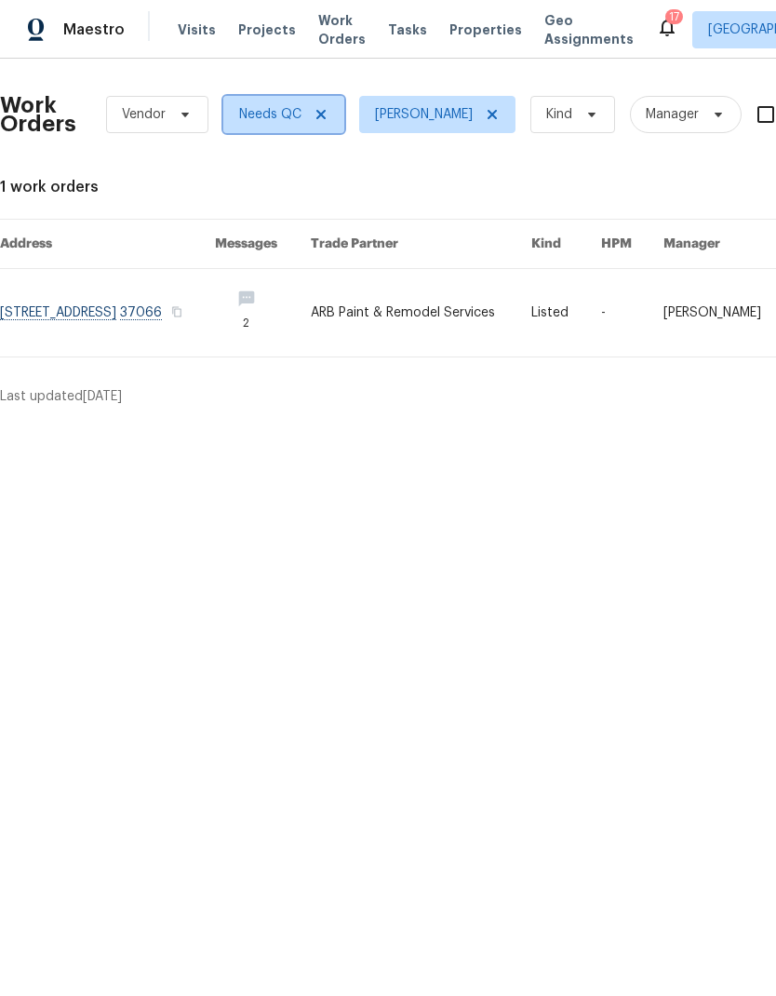
click at [325, 117] on icon at bounding box center [321, 114] width 15 height 15
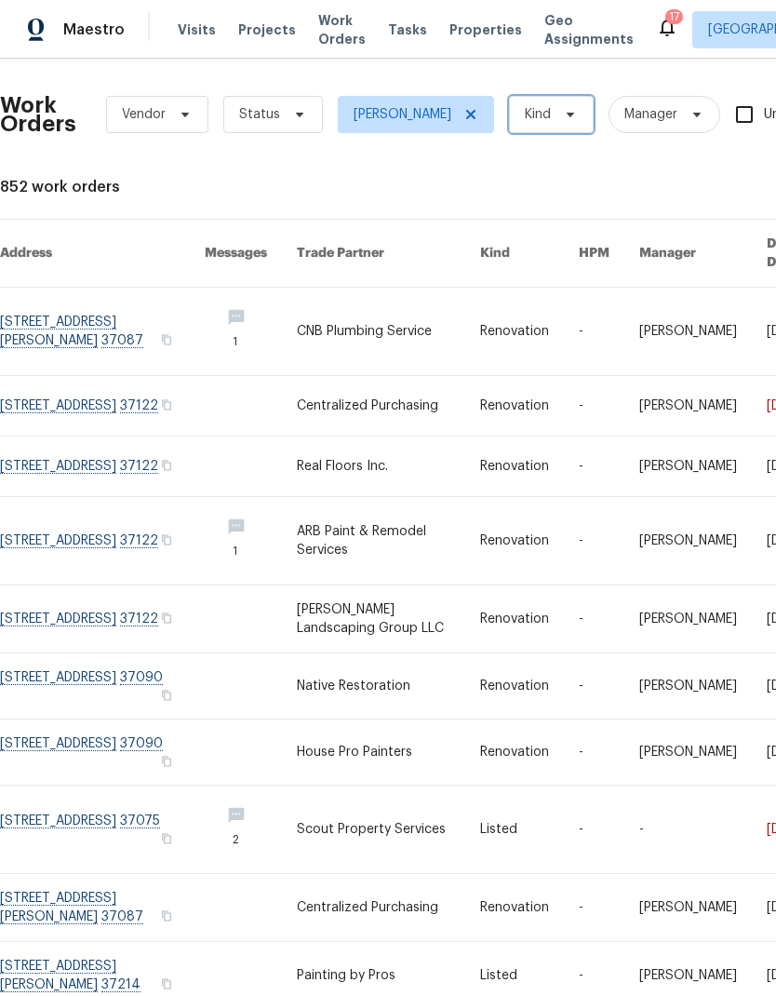
click at [519, 114] on span "Kind" at bounding box center [551, 114] width 85 height 37
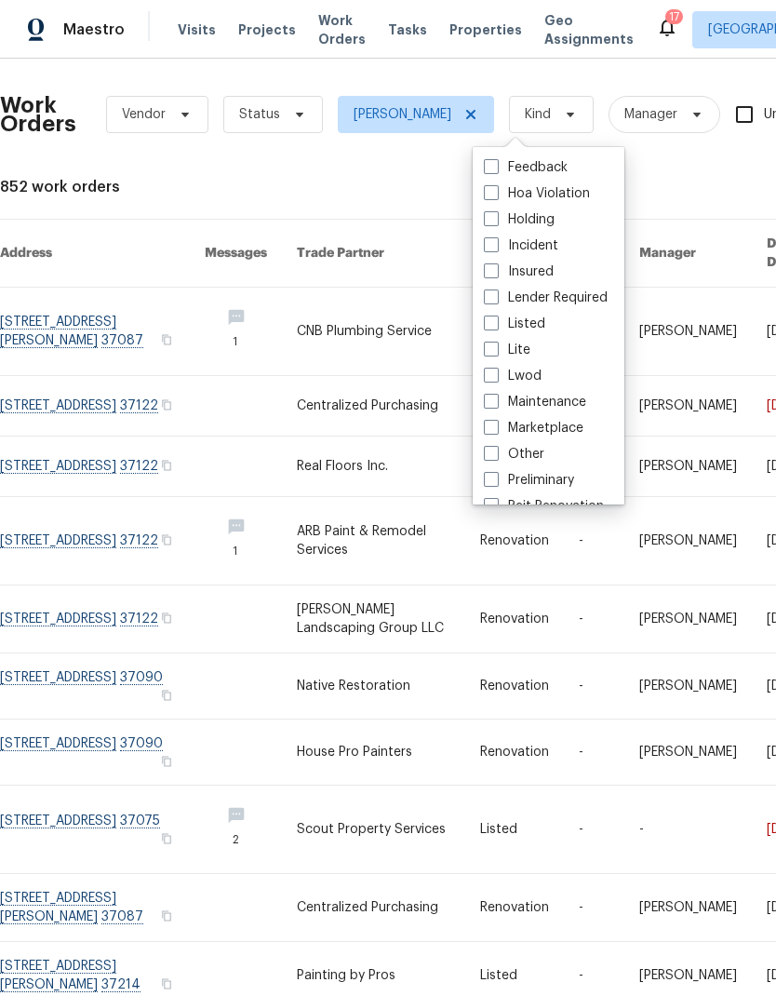
click at [487, 321] on span at bounding box center [491, 323] width 15 height 15
click at [487, 321] on input "Listed" at bounding box center [490, 321] width 12 height 12
checkbox input "true"
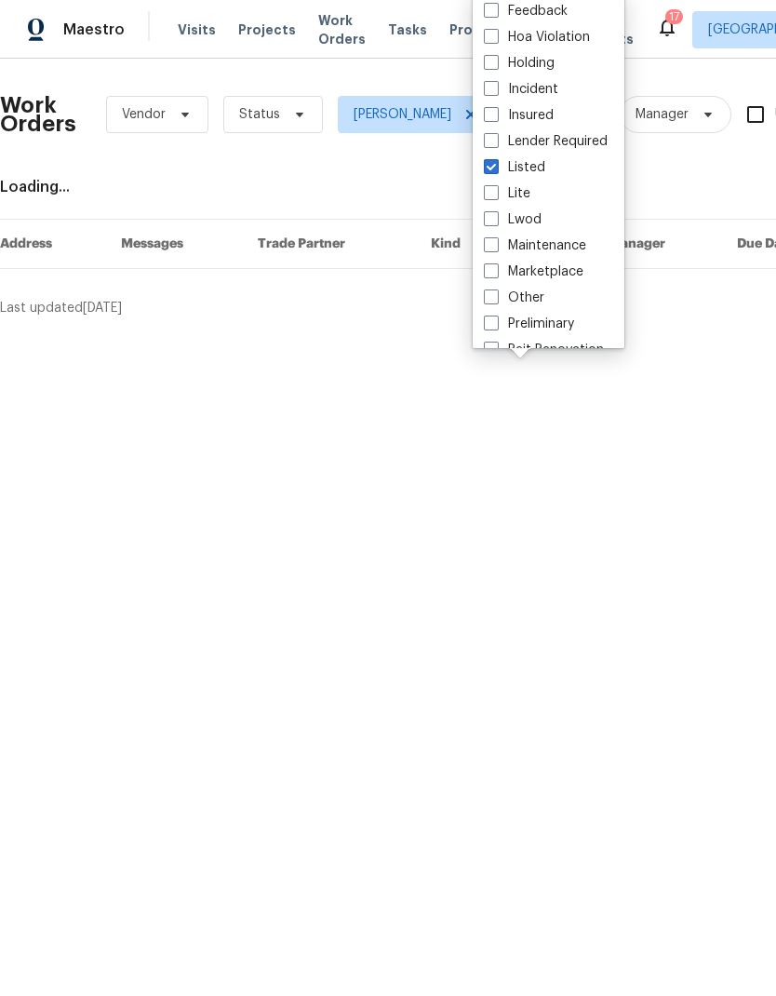
click at [142, 189] on div "Loading..." at bounding box center [526, 187] width 1052 height 19
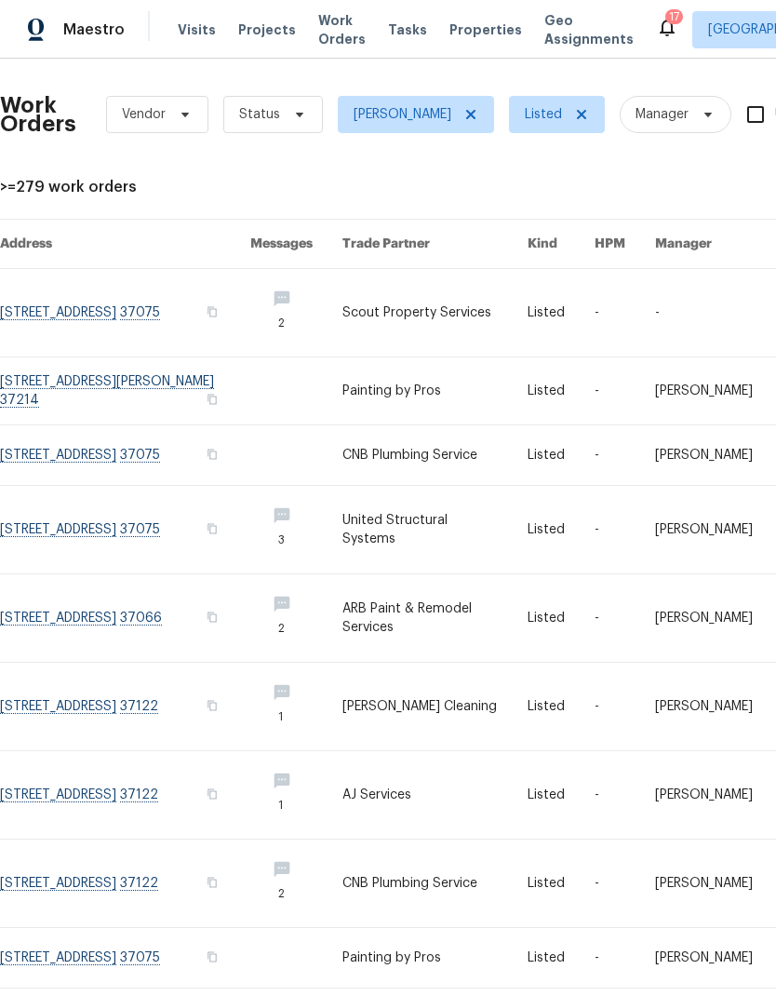
click at [392, 303] on link at bounding box center [435, 313] width 185 height 88
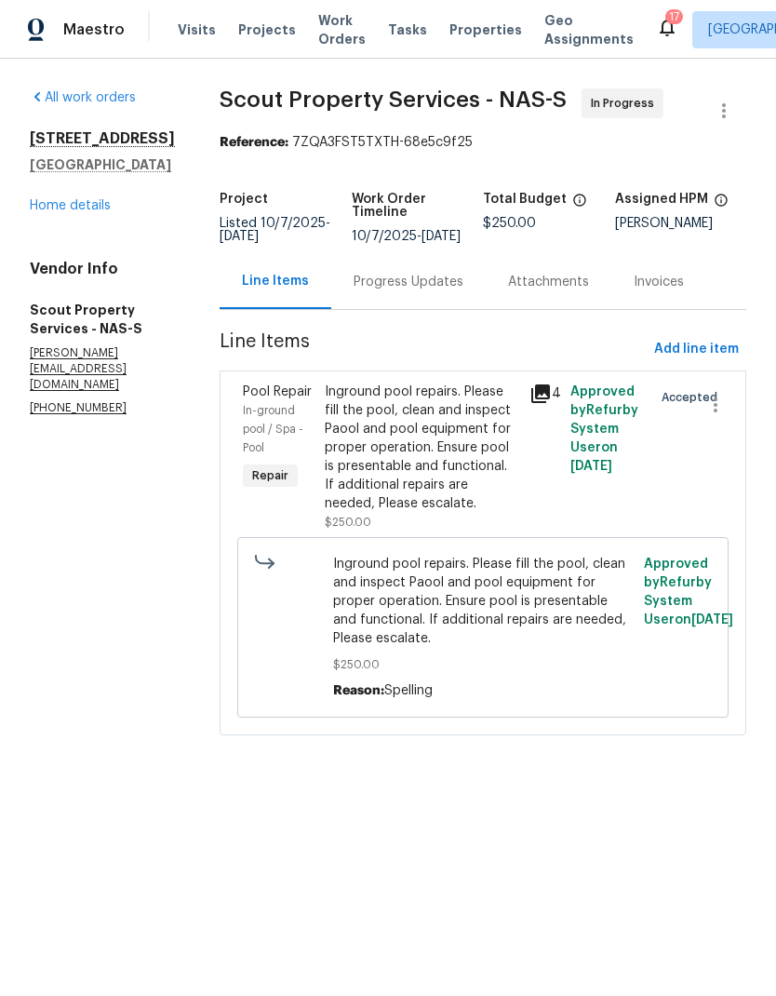
click at [319, 382] on div "Inground pool repairs. Please fill the pool, clean and inspect Paool and pool e…" at bounding box center [421, 457] width 205 height 160
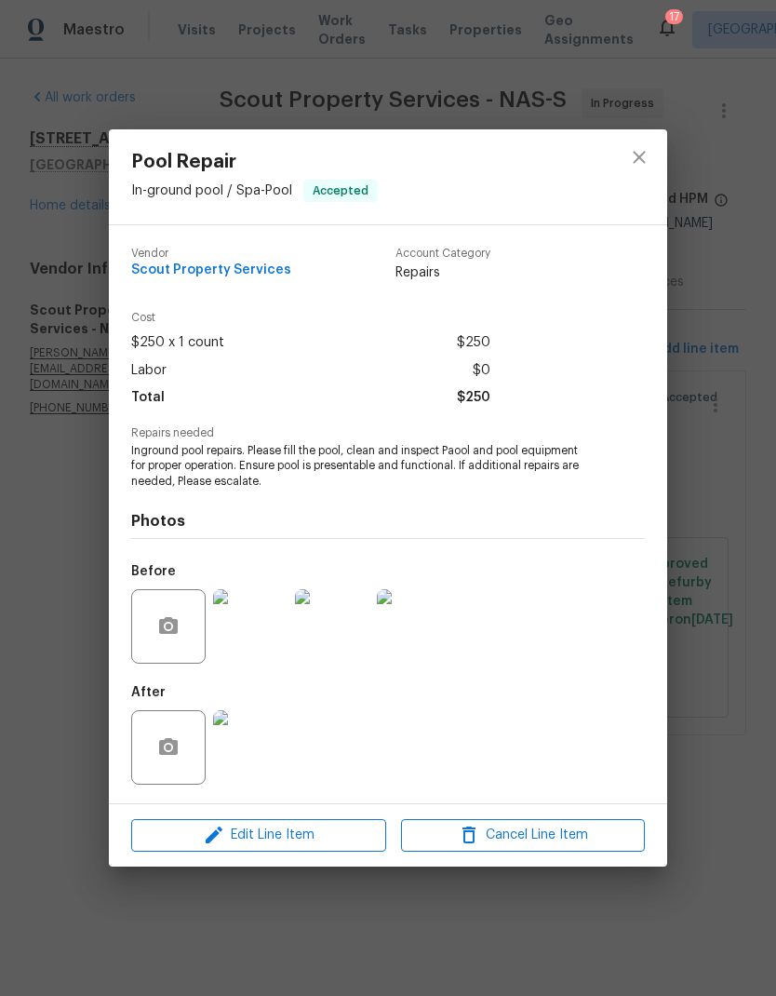
click at [249, 759] on img at bounding box center [250, 747] width 74 height 74
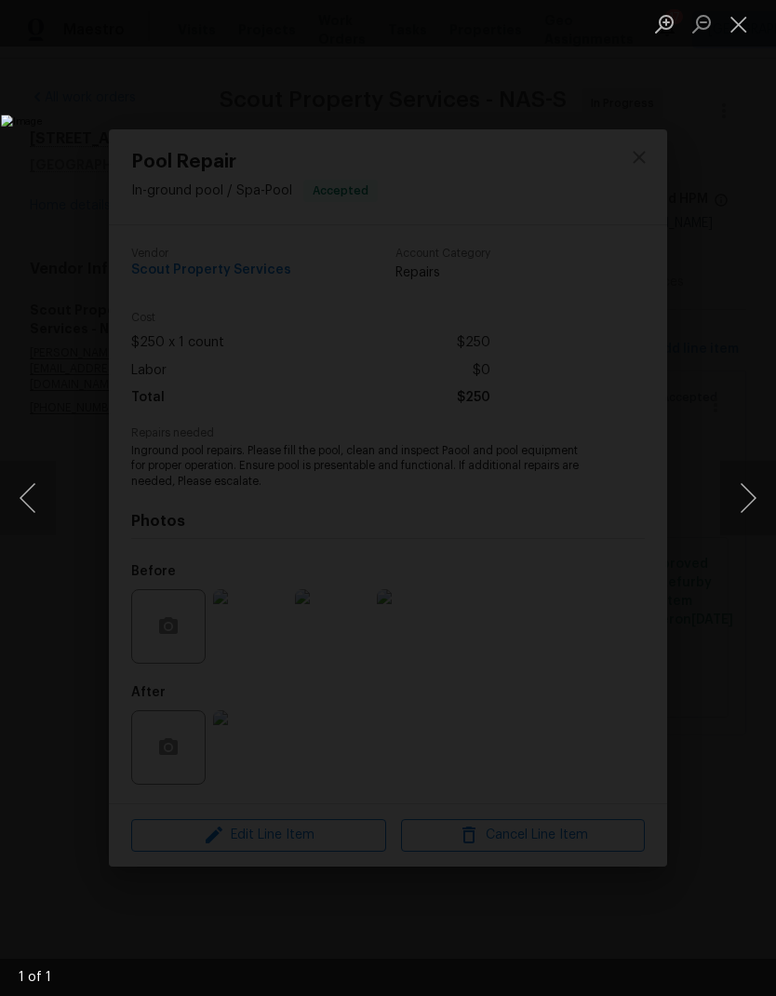
click at [734, 32] on button "Close lightbox" at bounding box center [739, 23] width 37 height 33
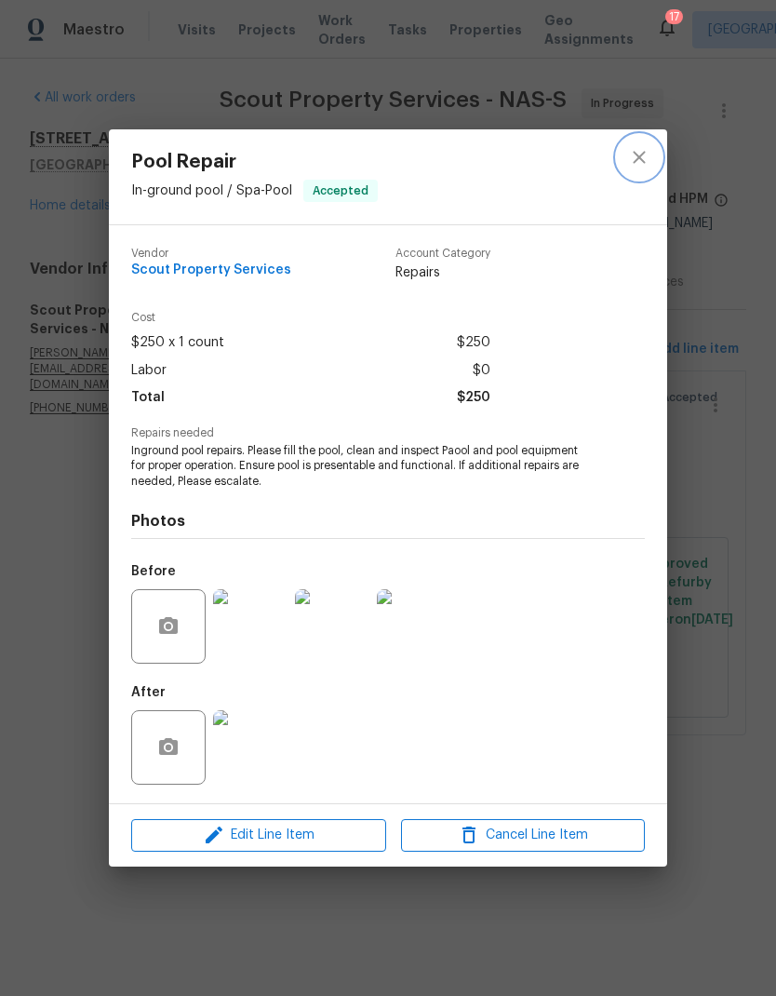
click at [638, 164] on icon "close" at bounding box center [639, 157] width 22 height 22
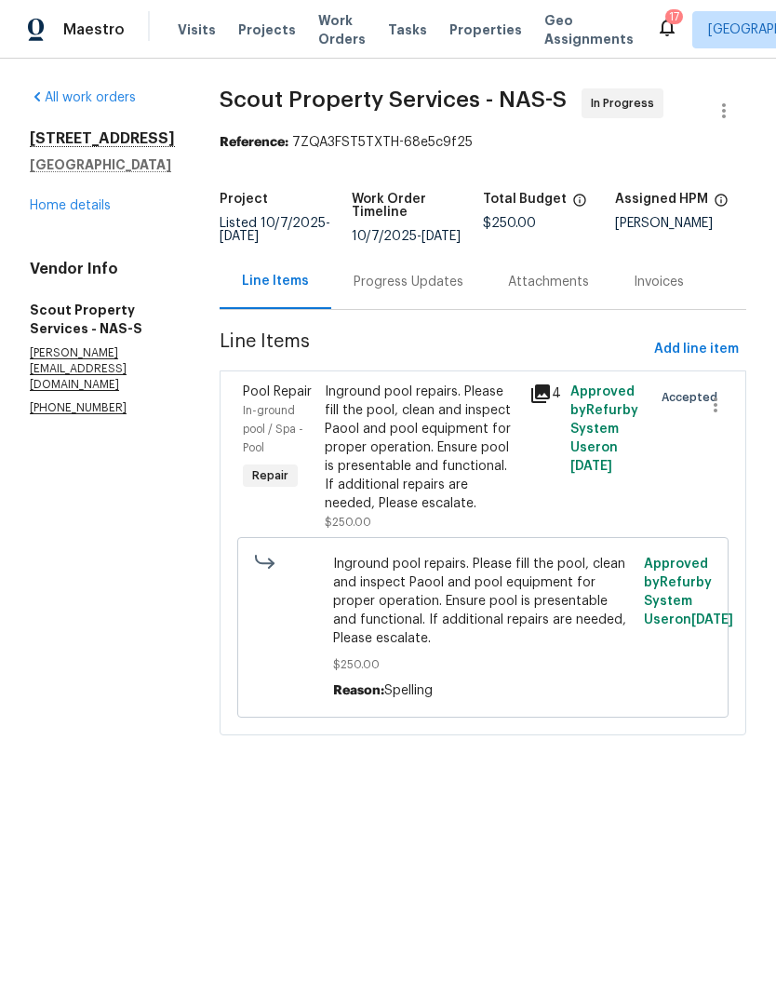
click at [366, 287] on div "Progress Updates" at bounding box center [409, 282] width 110 height 19
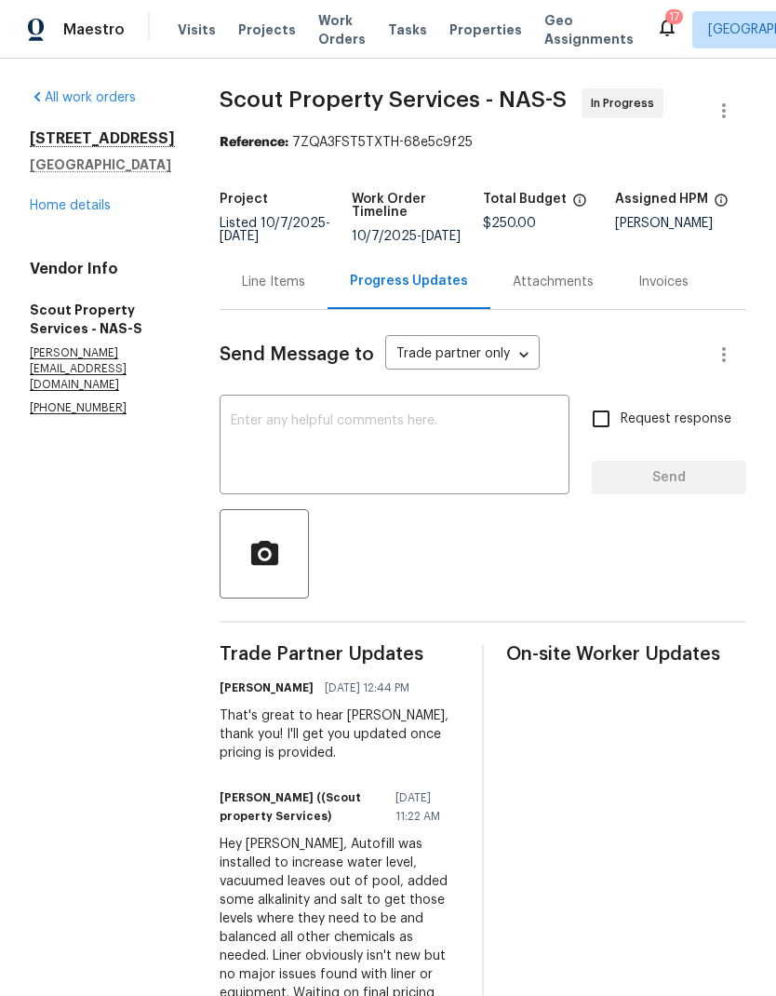
click at [60, 212] on link "Home details" at bounding box center [70, 205] width 81 height 13
